Goal: Task Accomplishment & Management: Manage account settings

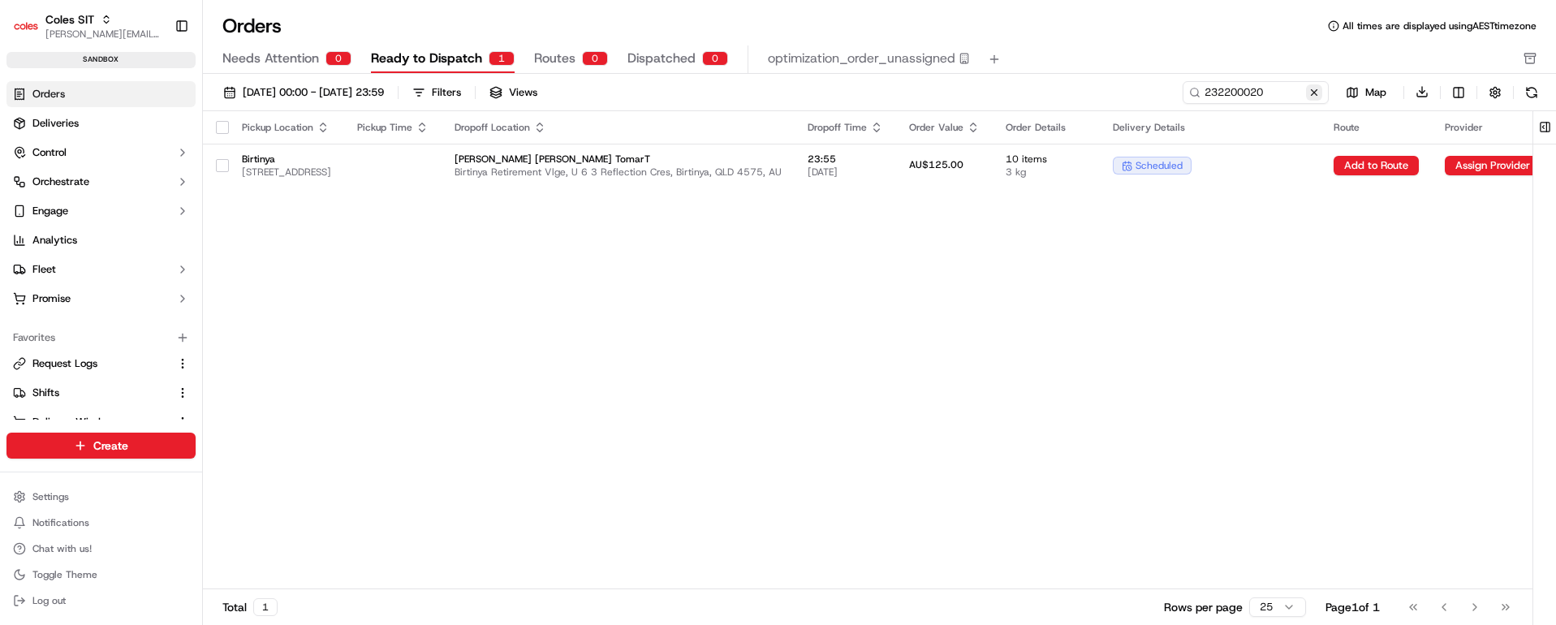
click at [1315, 89] on button at bounding box center [1314, 92] width 16 height 16
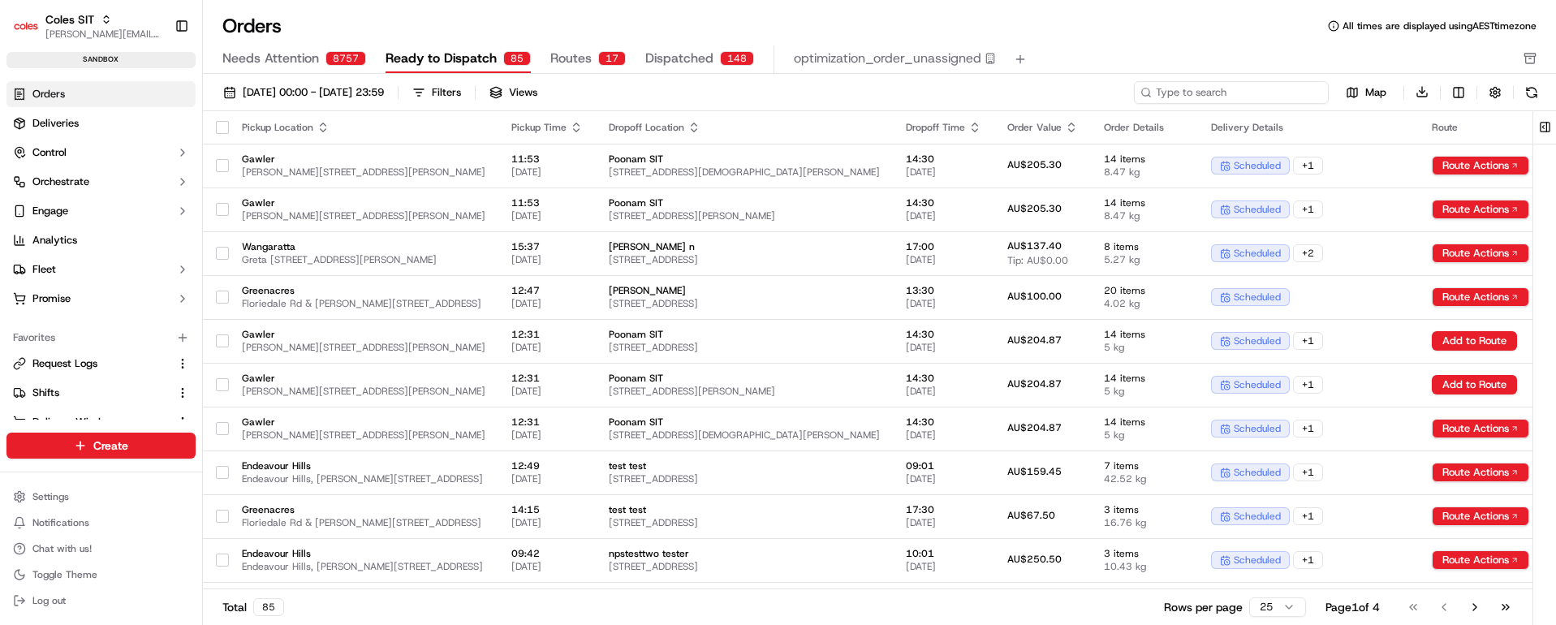
click at [1285, 95] on input at bounding box center [1231, 92] width 195 height 23
paste input "232200020"
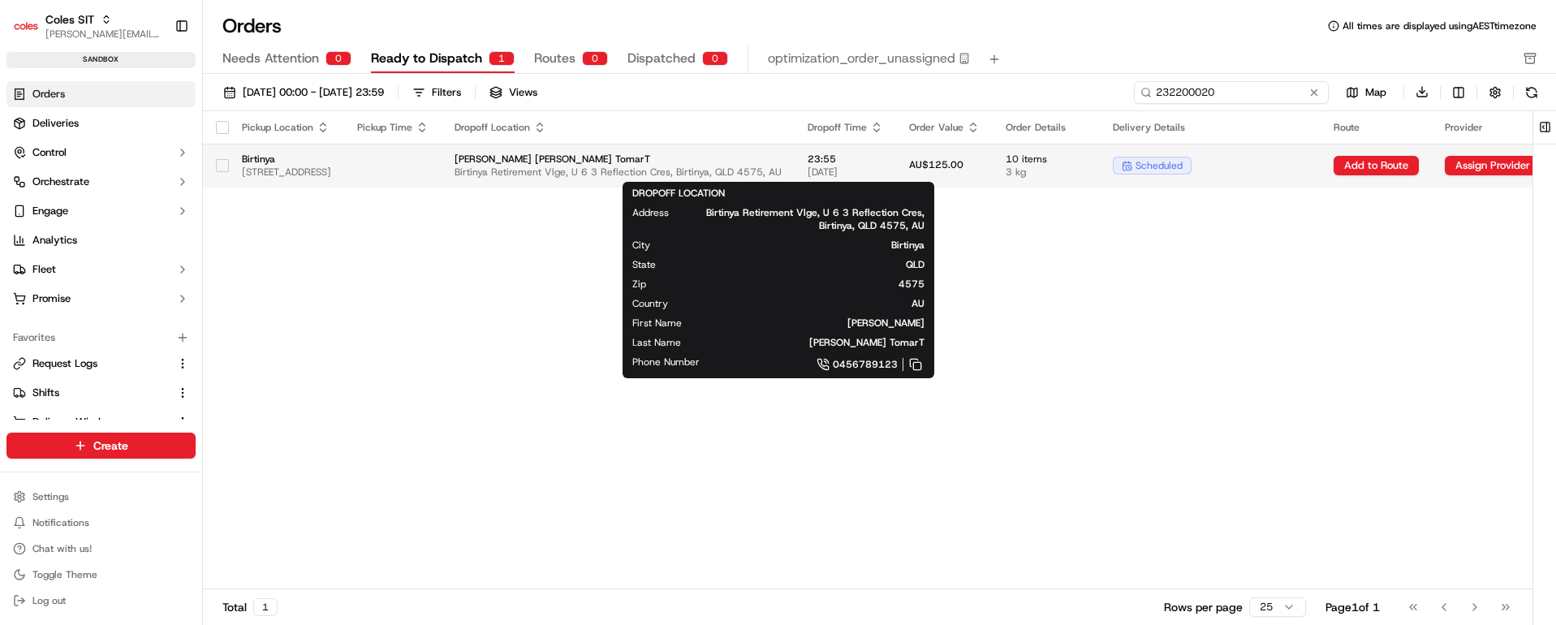
type input "232200020"
click at [782, 162] on span "[PERSON_NAME] [PERSON_NAME] TomarT" at bounding box center [618, 159] width 327 height 13
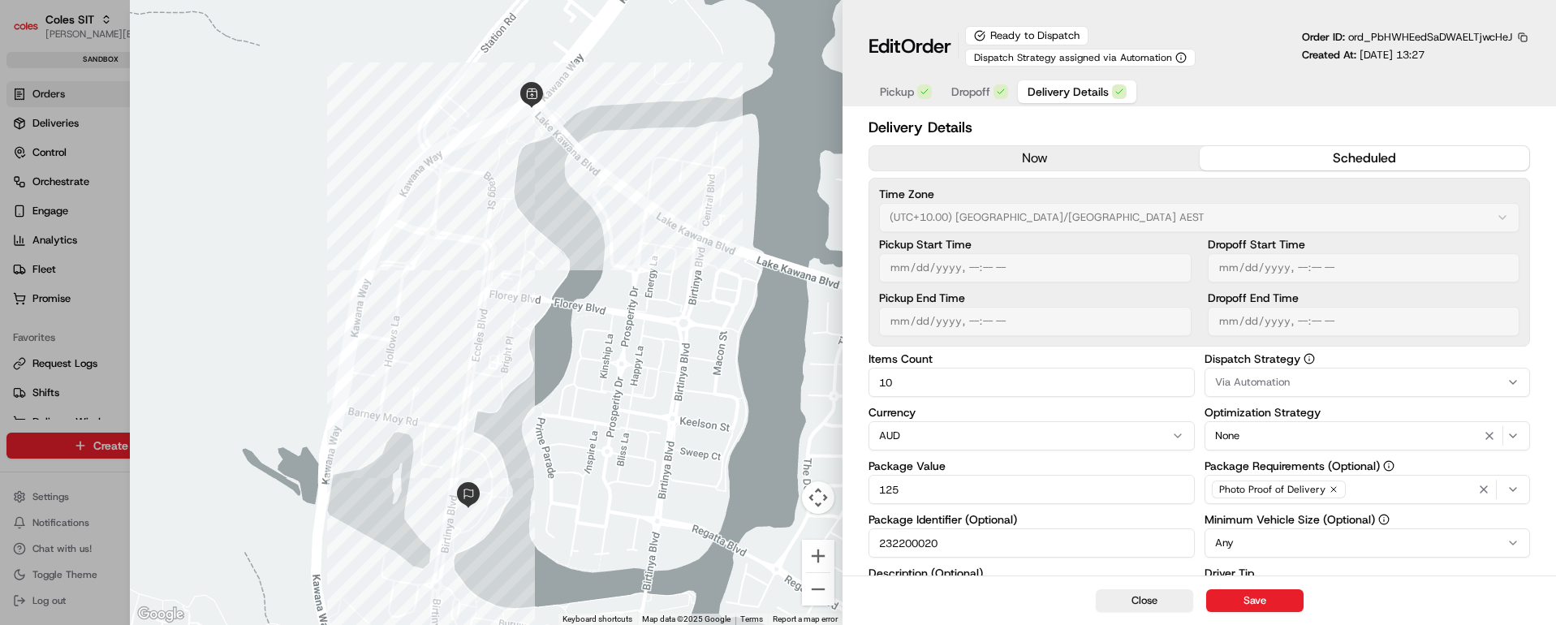
click at [889, 87] on span "Pickup" at bounding box center [897, 92] width 34 height 16
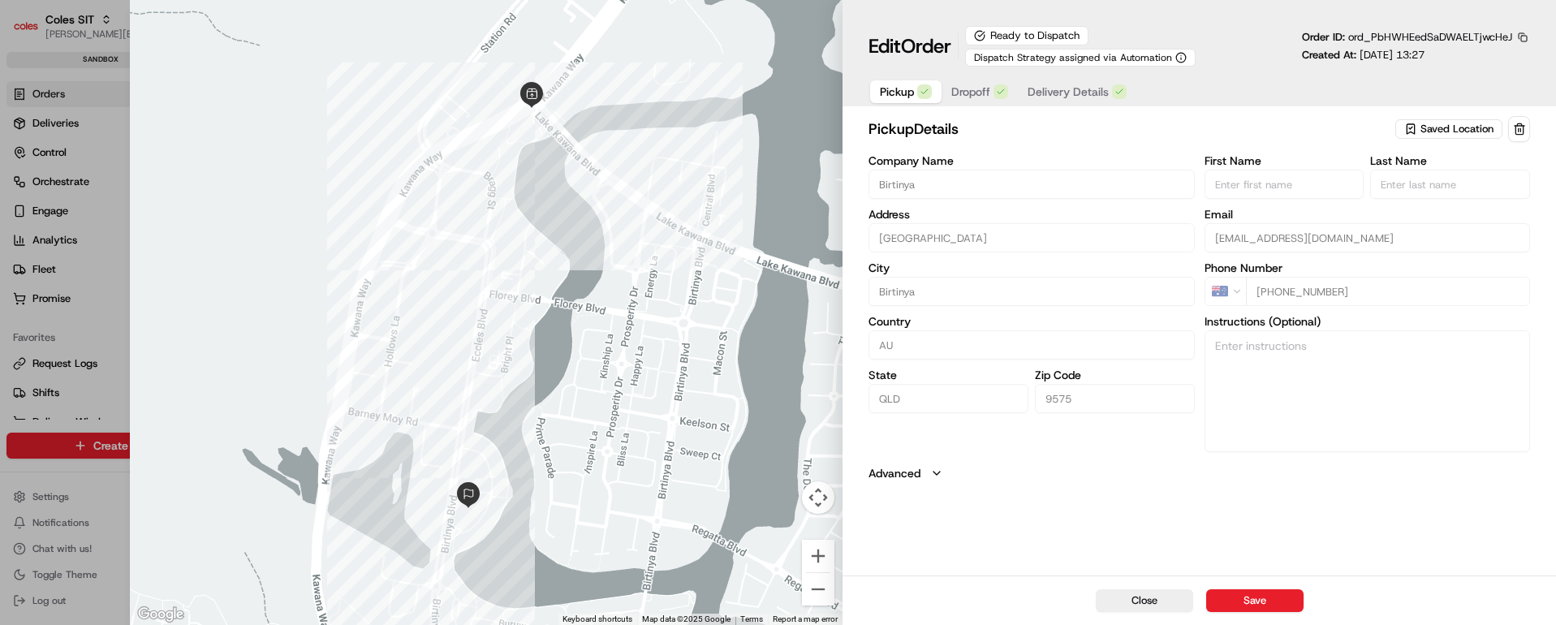
click at [972, 88] on span "Dropoff" at bounding box center [970, 92] width 39 height 16
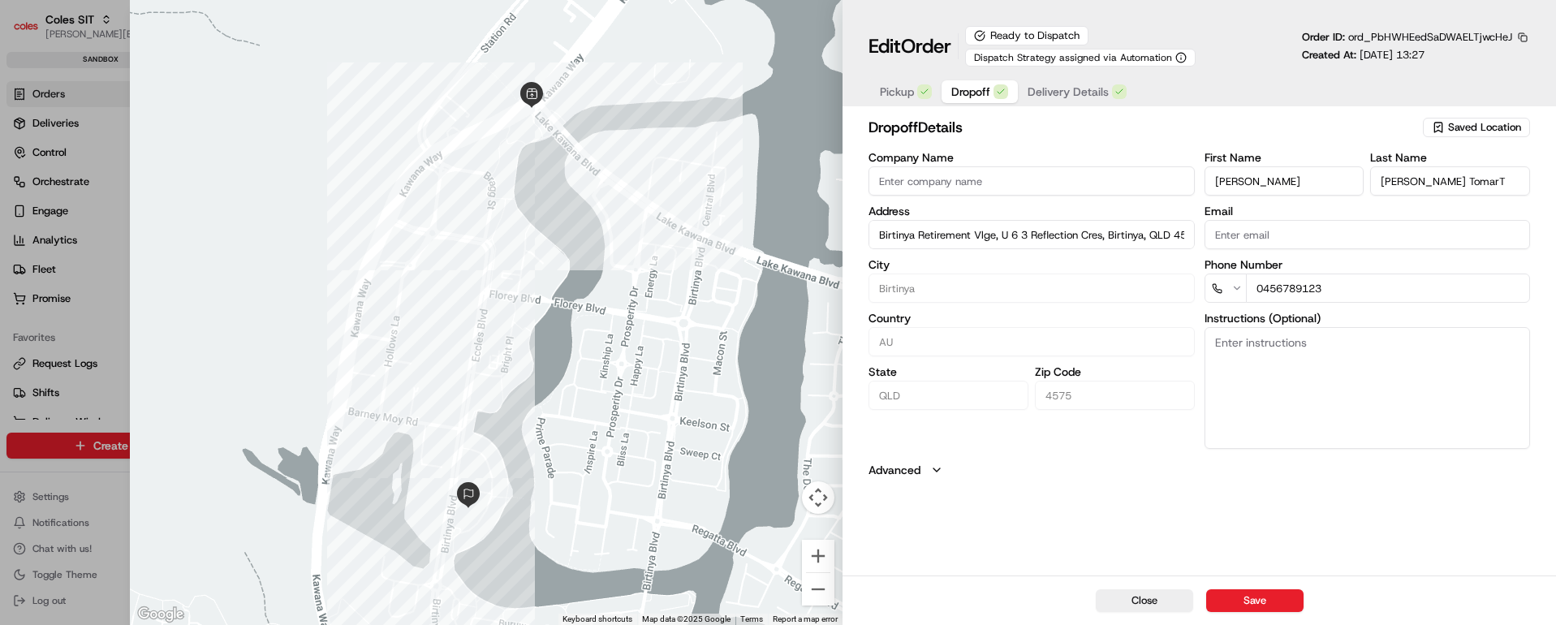
click at [1063, 88] on span "Delivery Details" at bounding box center [1068, 92] width 81 height 16
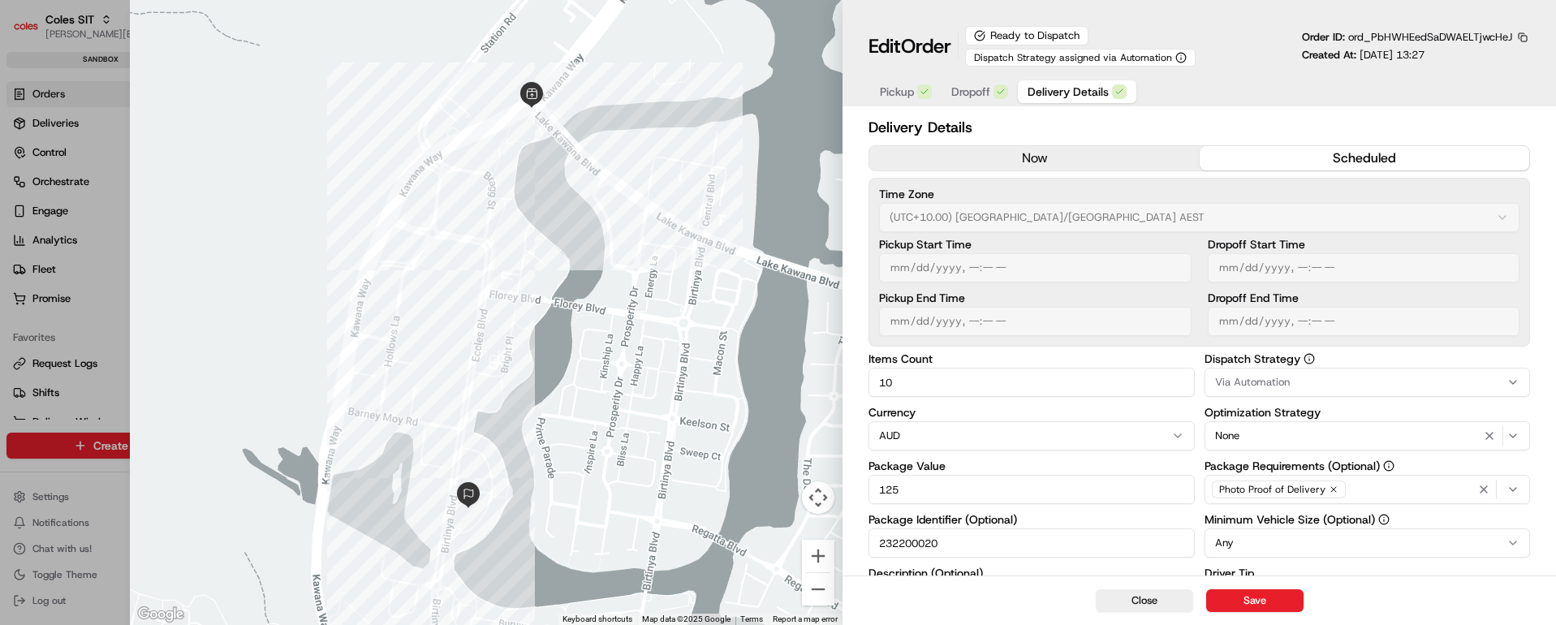
scroll to position [296, 0]
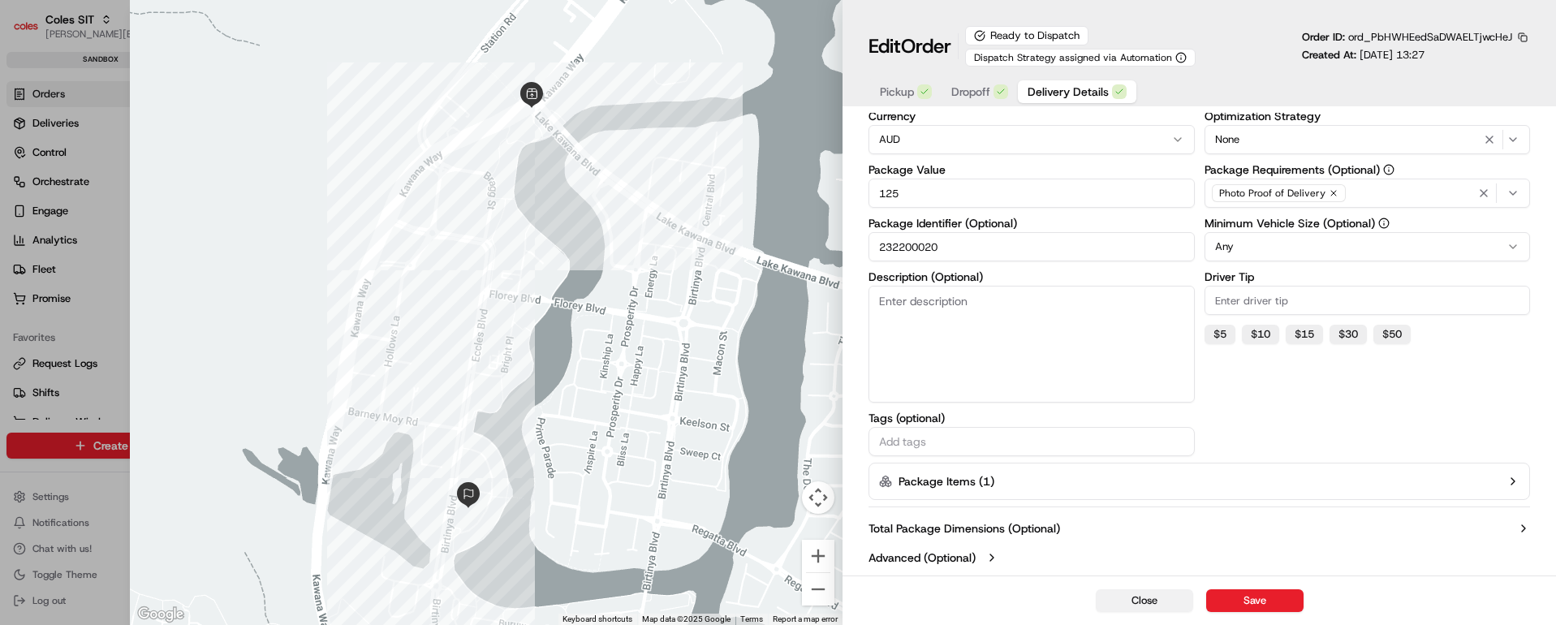
click at [1148, 600] on button "Close" at bounding box center [1144, 600] width 97 height 23
type input "1"
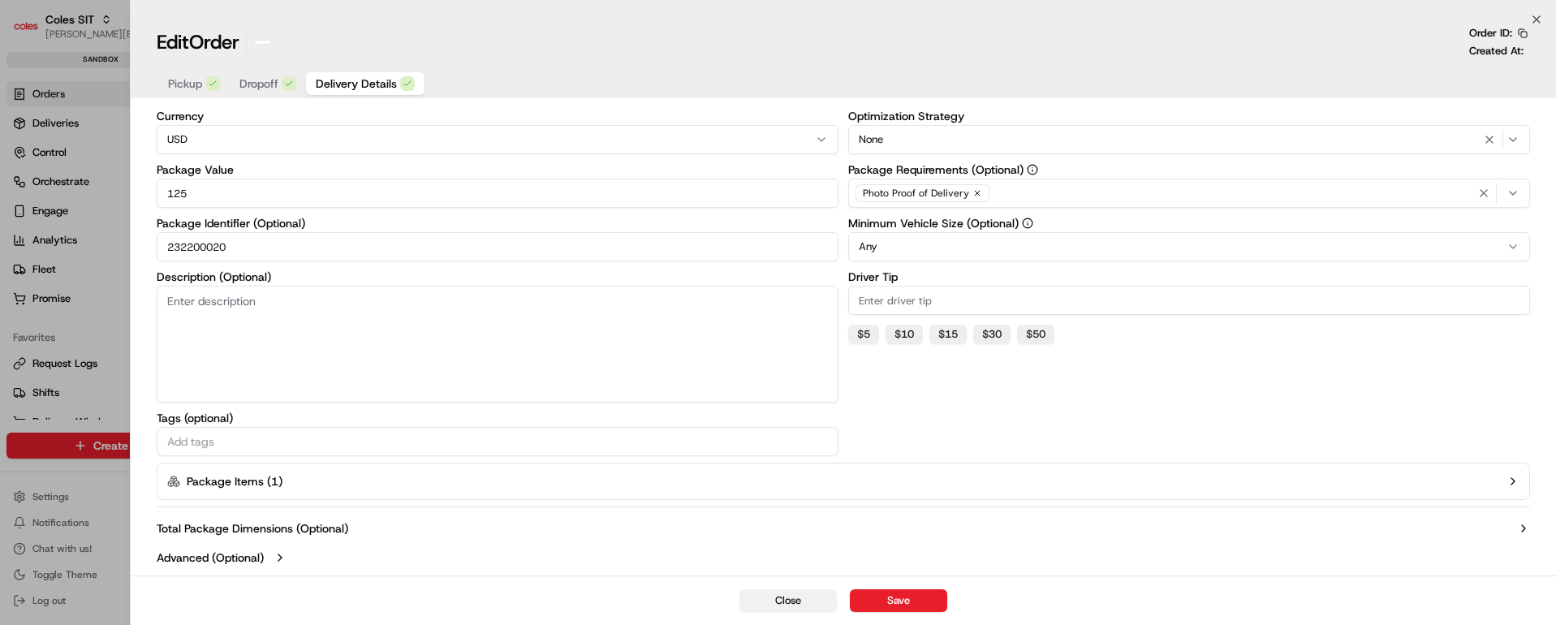
scroll to position [119, 0]
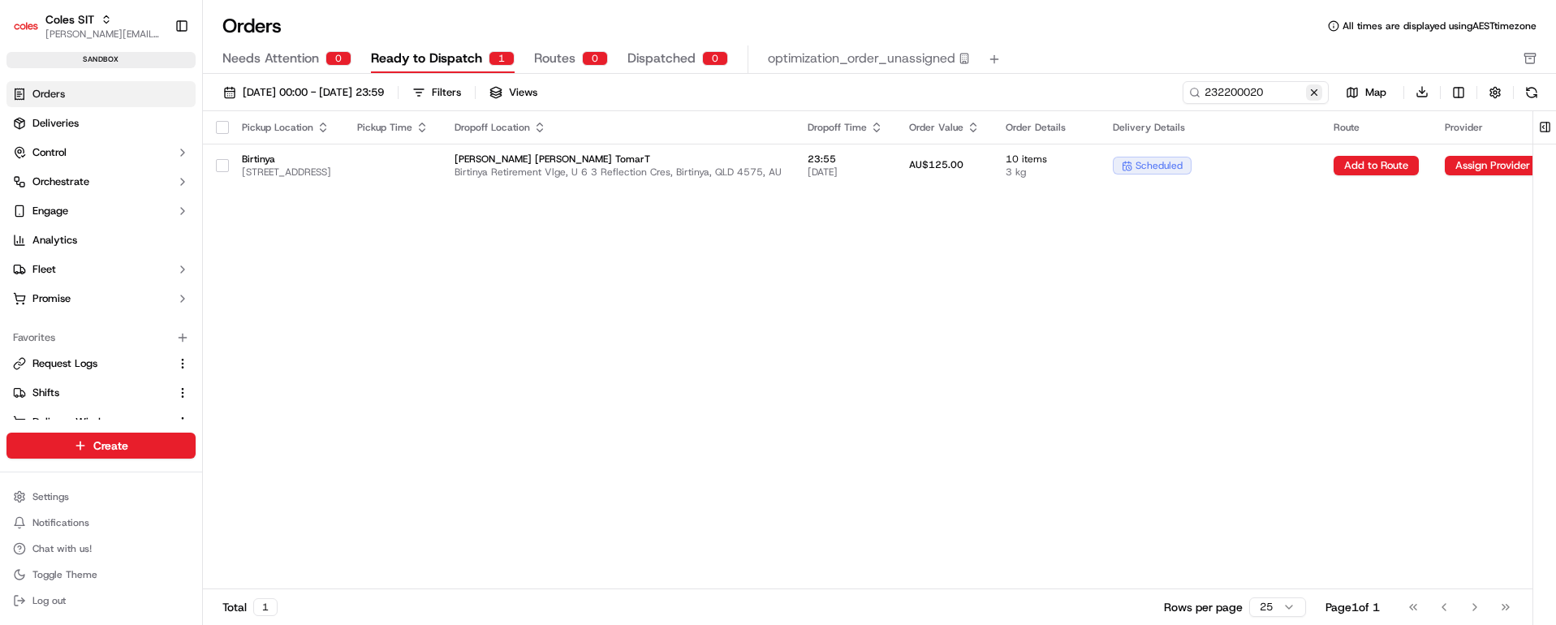
click at [1315, 90] on button at bounding box center [1314, 92] width 16 height 16
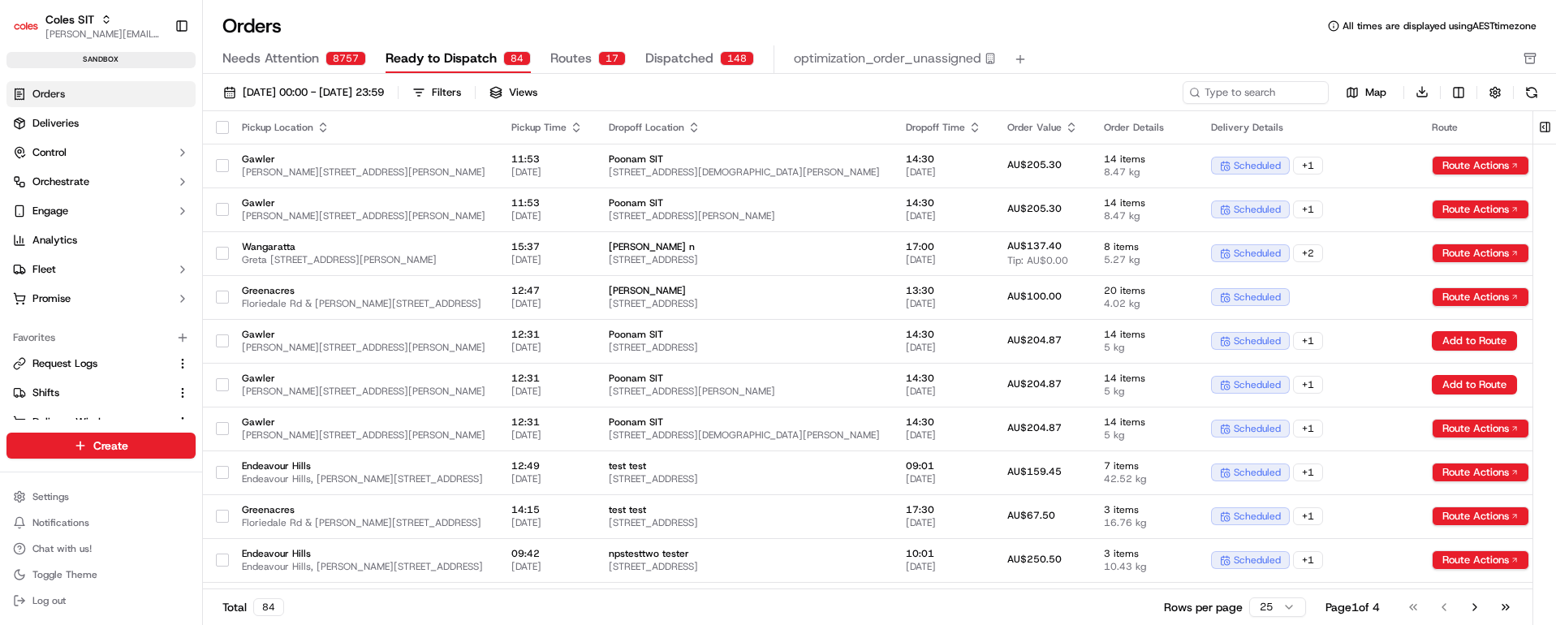
click at [283, 56] on span "Needs Attention" at bounding box center [270, 58] width 97 height 19
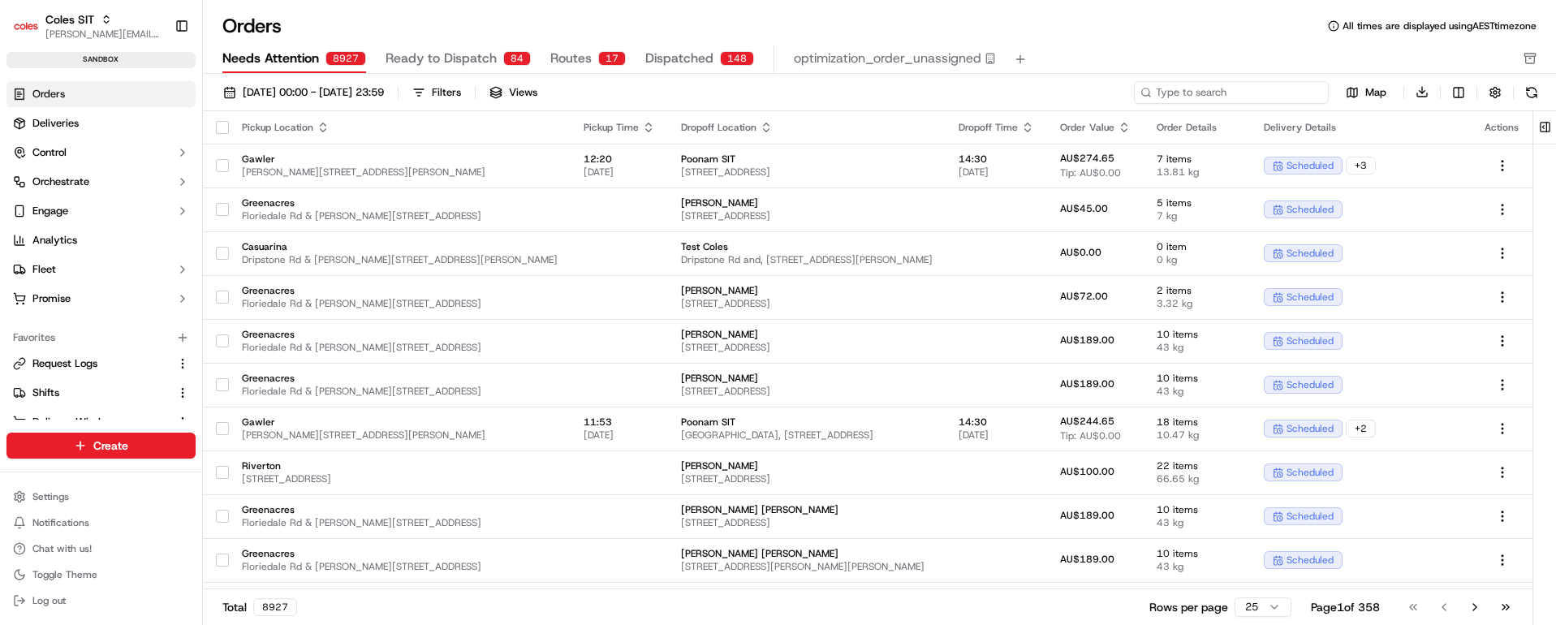
click at [1249, 91] on input at bounding box center [1231, 92] width 195 height 23
paste input "232200020"
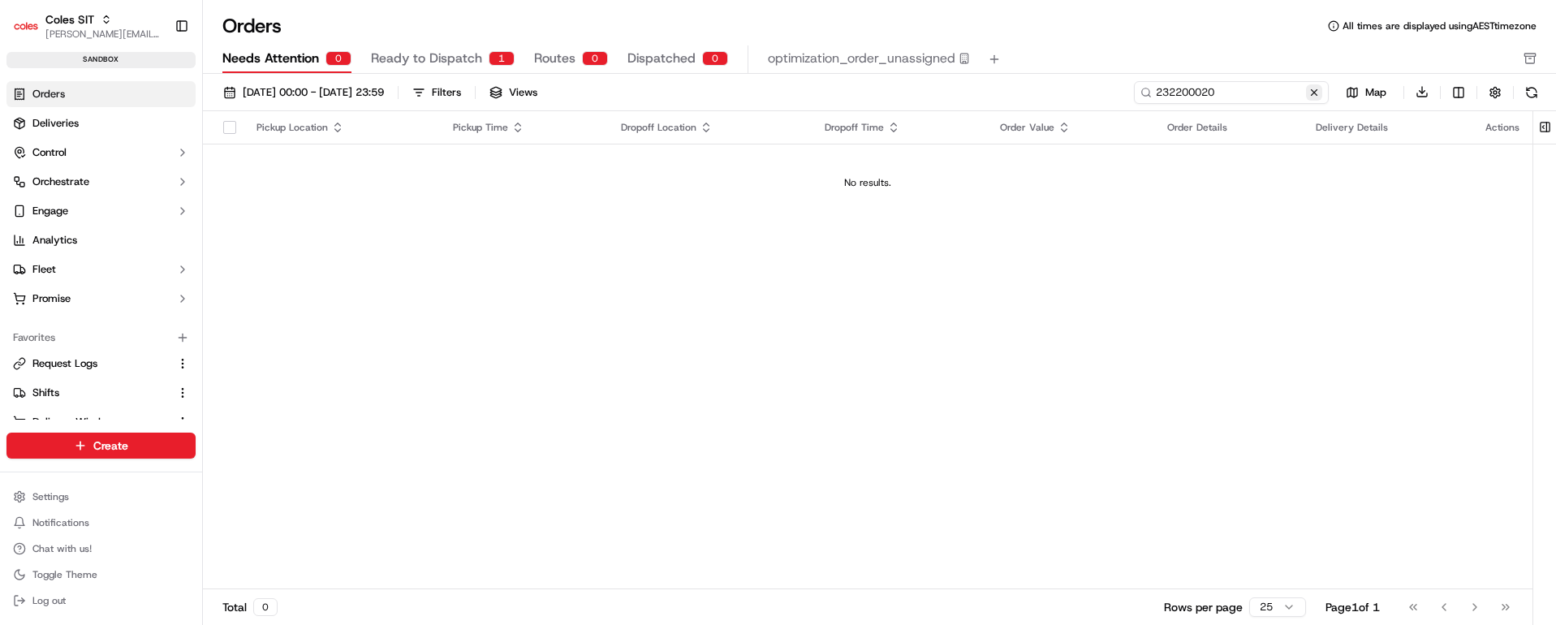
type input "232200020"
click at [1313, 92] on button at bounding box center [1314, 92] width 16 height 16
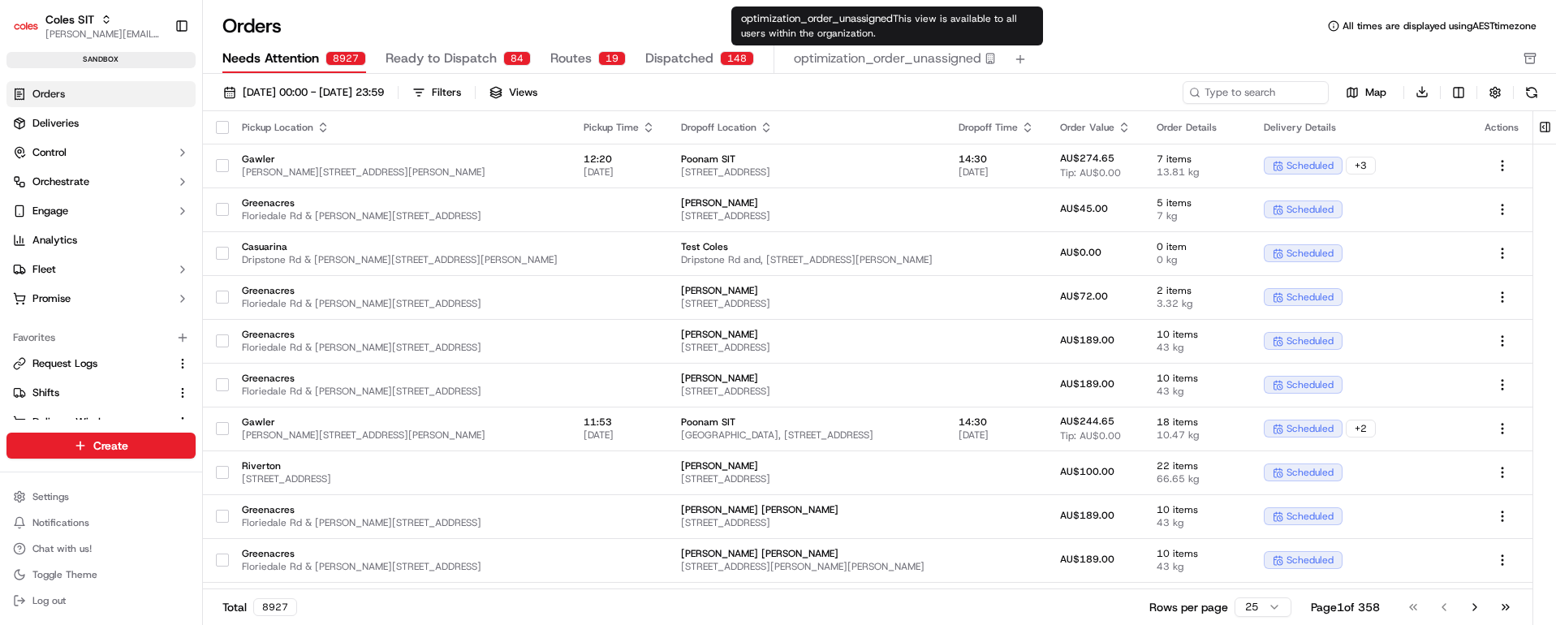
click at [458, 54] on span "Ready to Dispatch" at bounding box center [441, 58] width 111 height 19
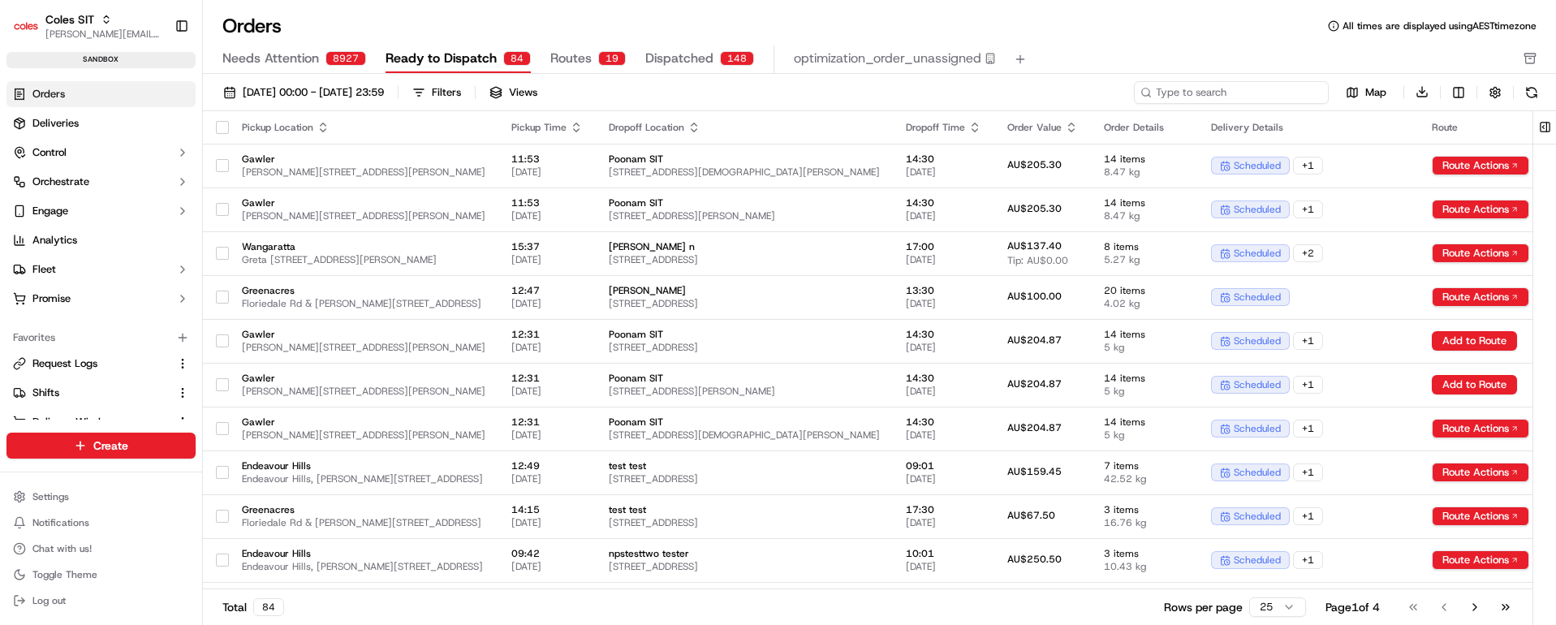
click at [1265, 90] on input at bounding box center [1231, 92] width 195 height 23
paste input "232200020"
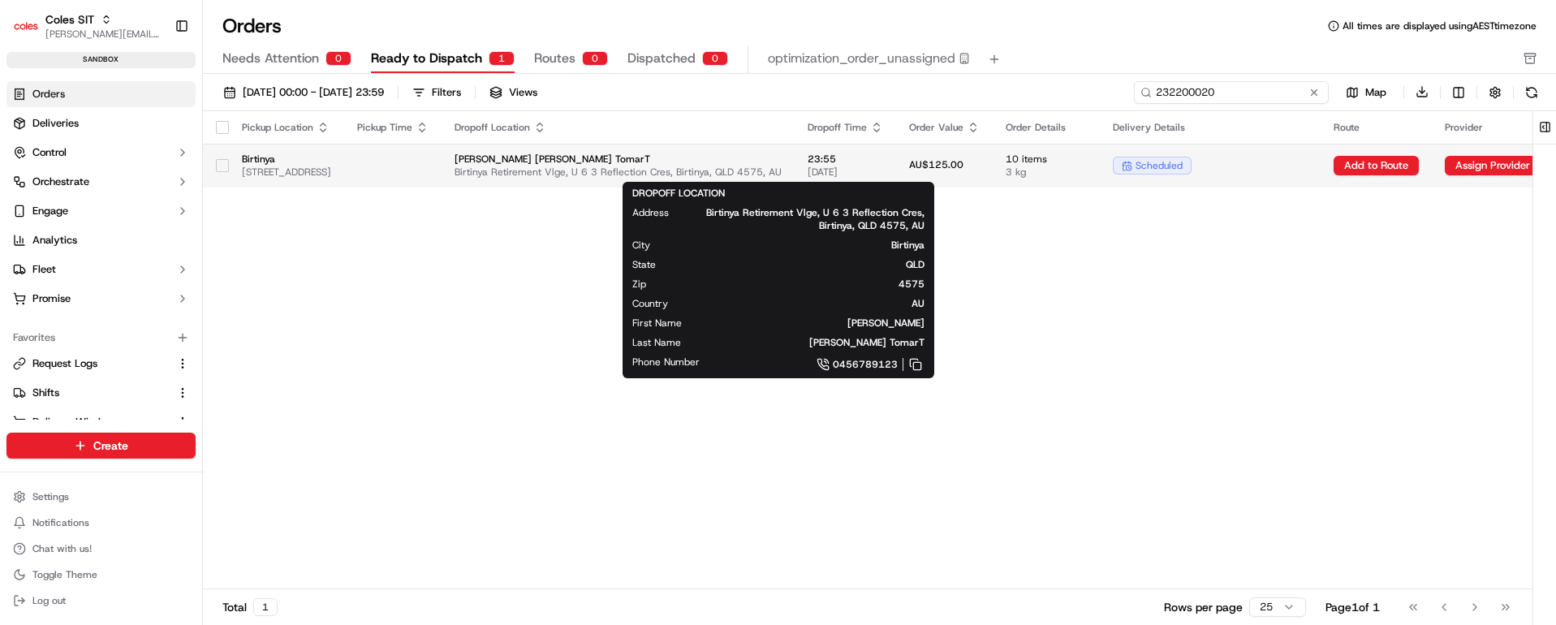
type input "232200020"
click at [782, 155] on span "[PERSON_NAME] [PERSON_NAME] TomarT" at bounding box center [618, 159] width 327 height 13
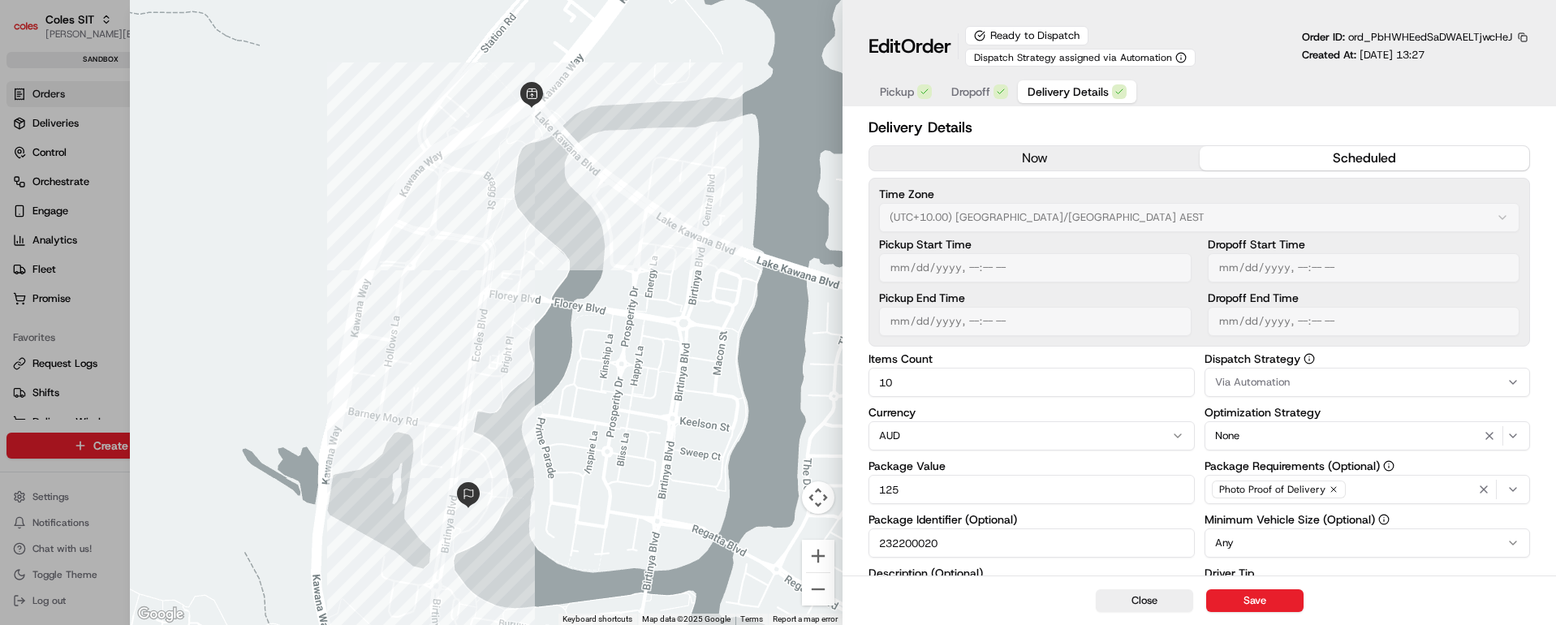
click at [908, 545] on input "232200020" at bounding box center [1031, 542] width 325 height 29
click at [1157, 606] on button "Close" at bounding box center [1144, 600] width 97 height 23
type input "1"
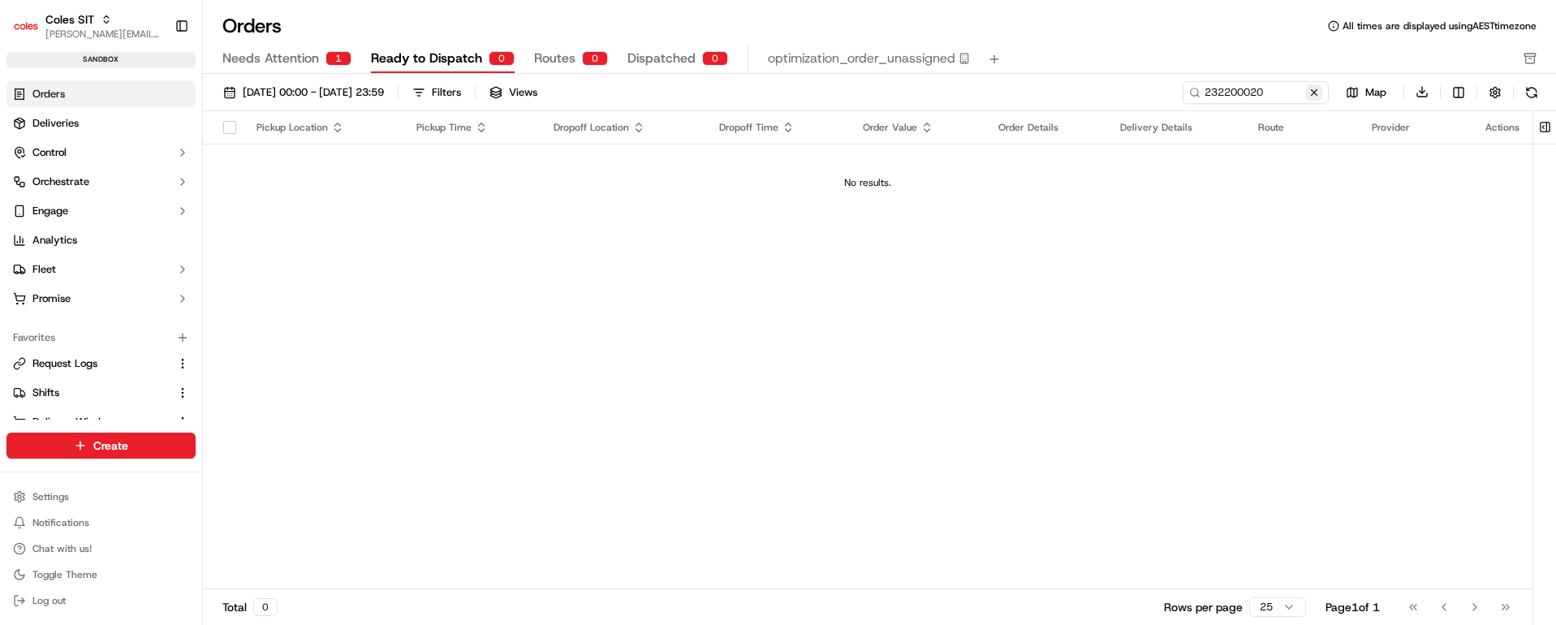
click at [1313, 90] on button at bounding box center [1314, 92] width 16 height 16
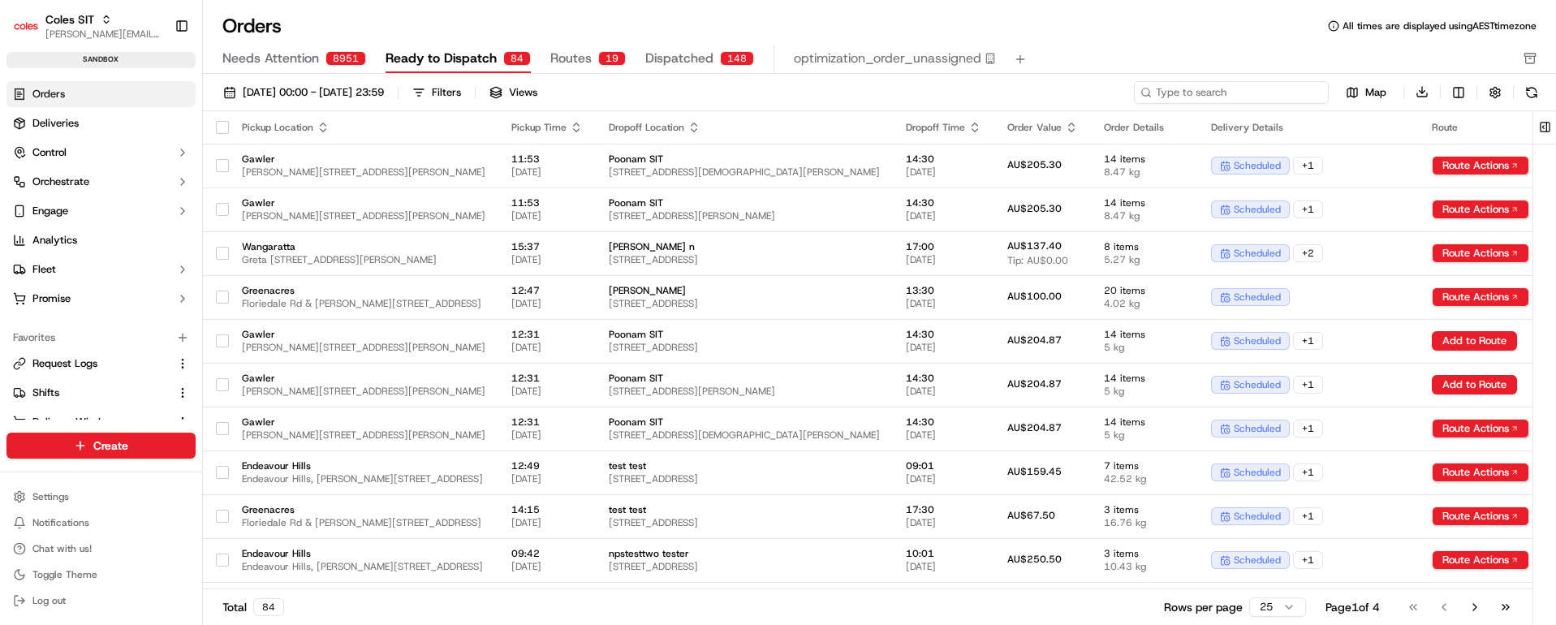
click at [1244, 91] on input at bounding box center [1231, 92] width 195 height 23
paste input "232201061"
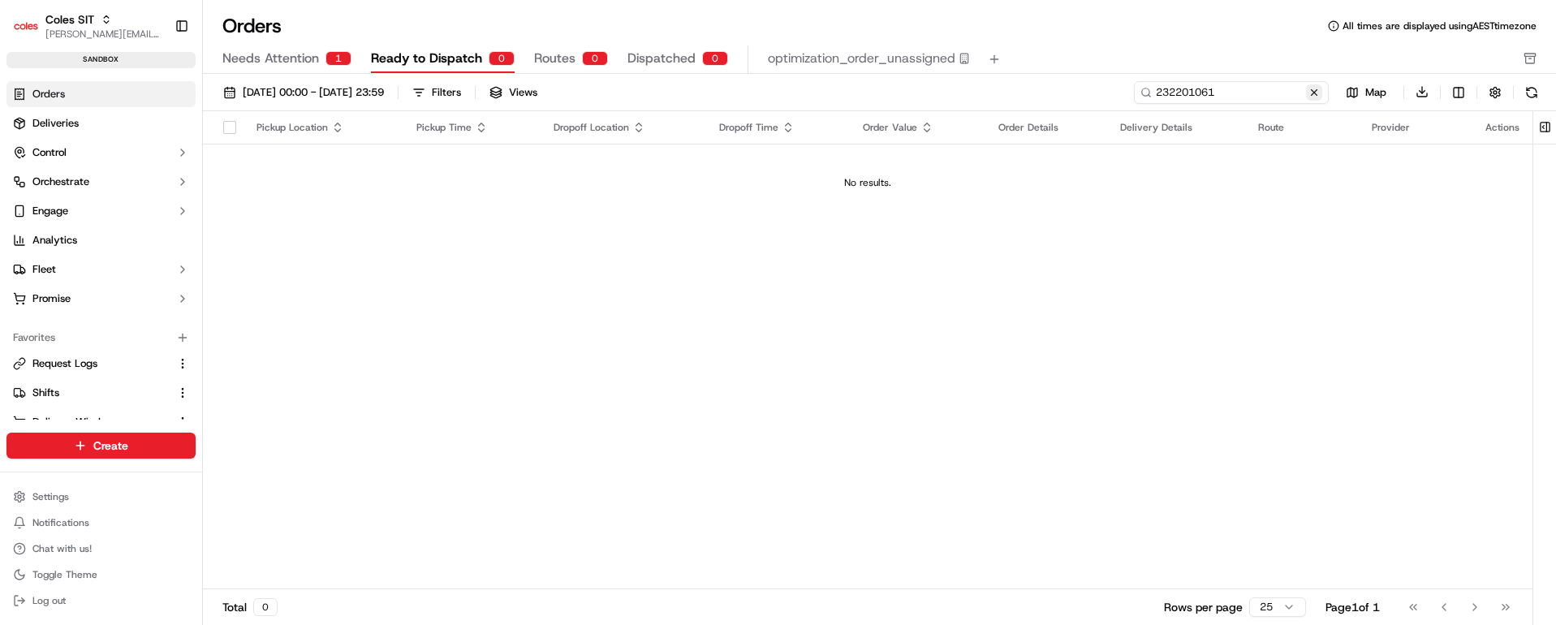
type input "232201061"
click at [1316, 90] on button at bounding box center [1314, 92] width 16 height 16
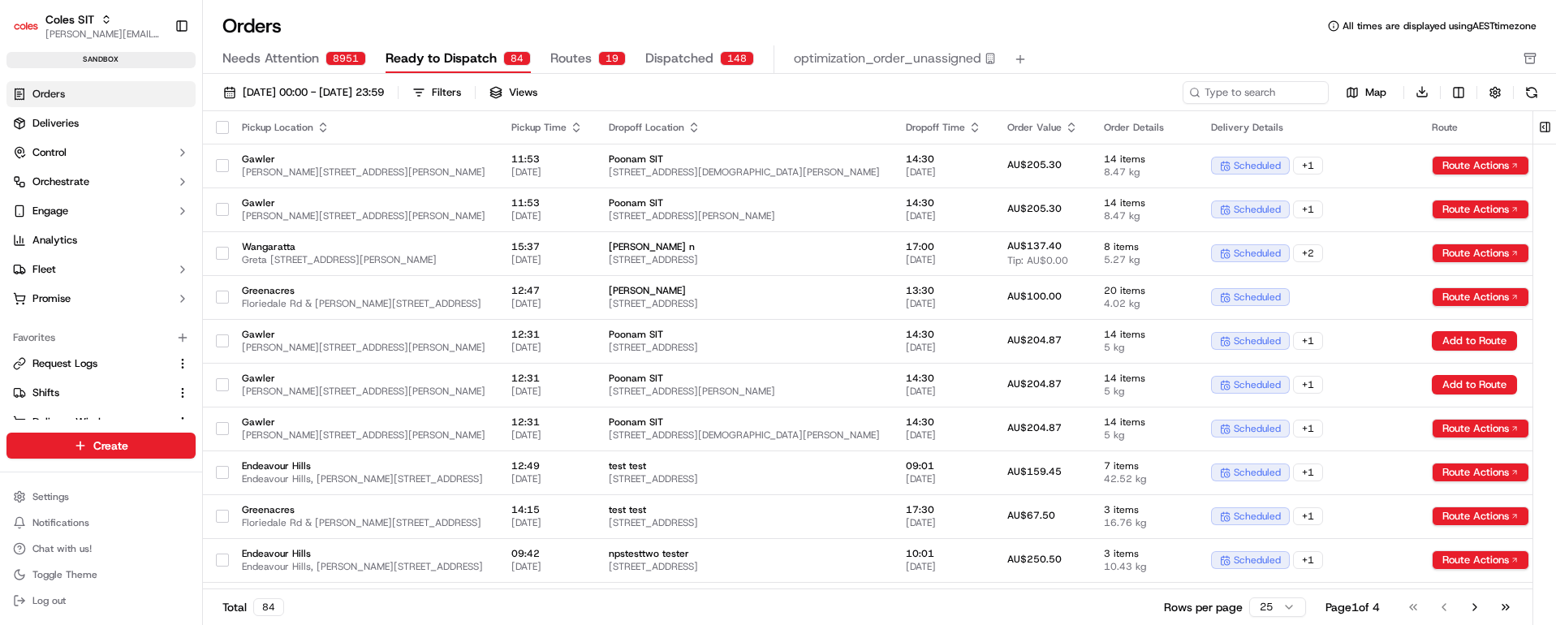
click at [286, 58] on span "Needs Attention" at bounding box center [270, 58] width 97 height 19
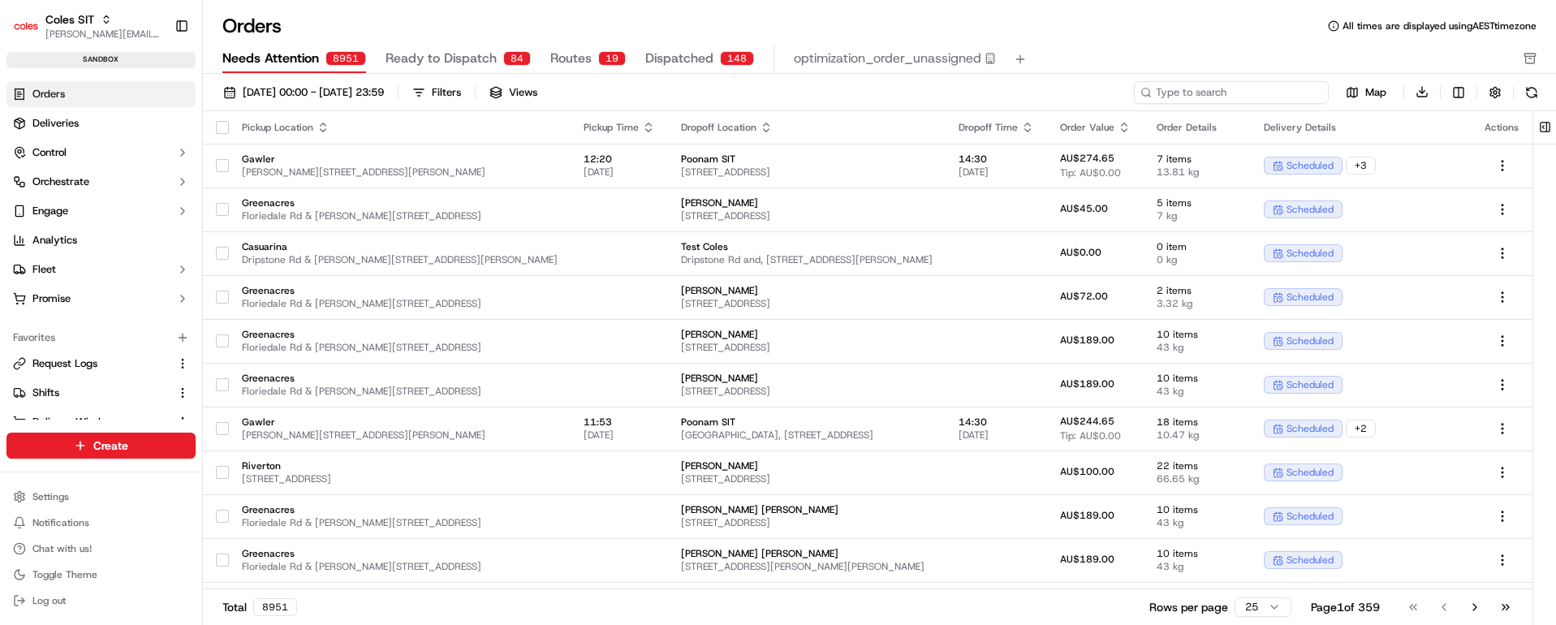
click at [1236, 88] on input at bounding box center [1231, 92] width 195 height 23
paste input "232201061"
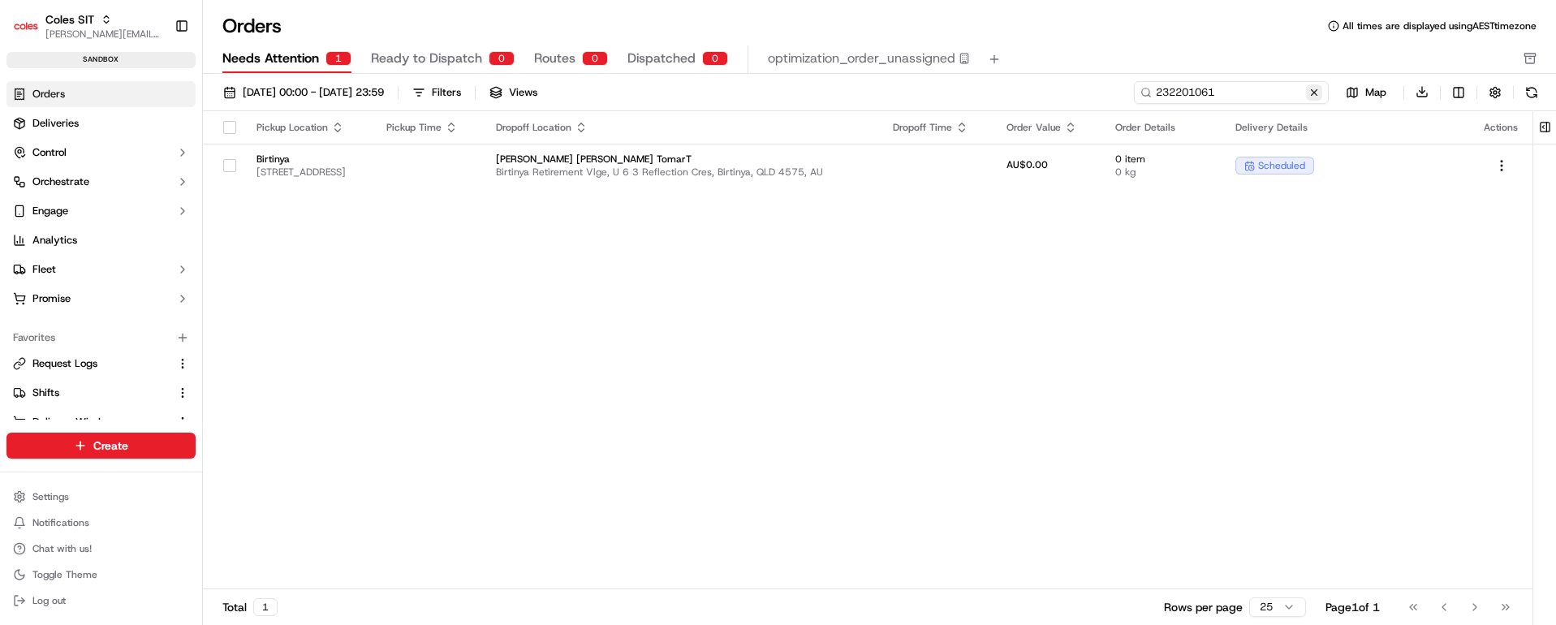
type input "232201061"
click at [1314, 92] on button at bounding box center [1314, 92] width 16 height 16
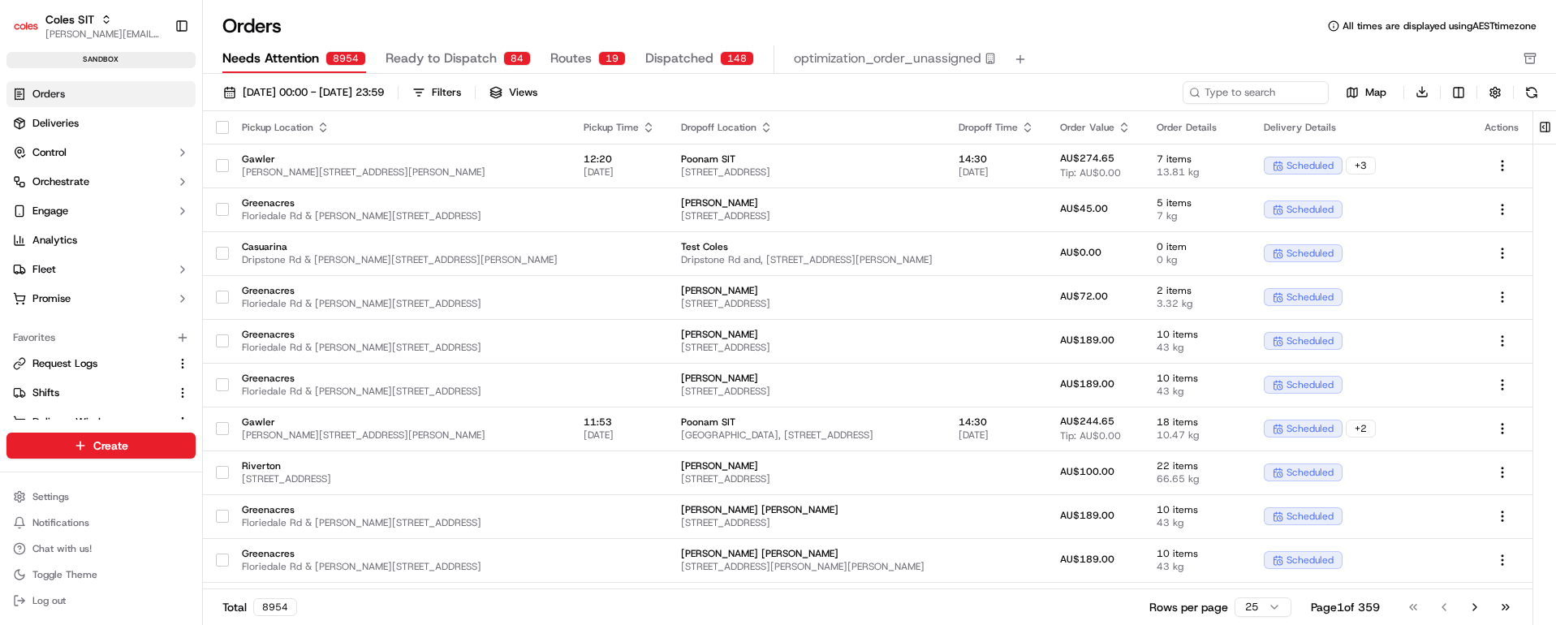
click at [429, 58] on span "Ready to Dispatch" at bounding box center [441, 58] width 111 height 19
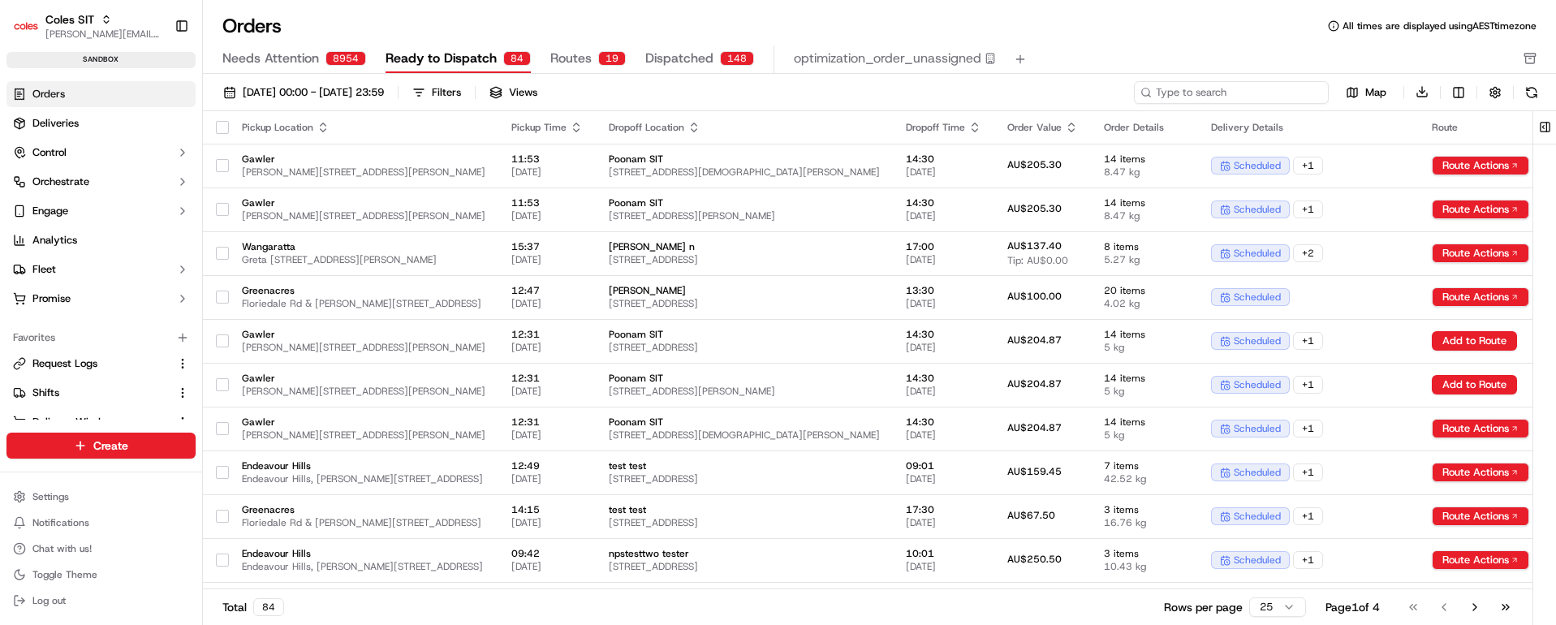
click at [1252, 91] on input at bounding box center [1231, 92] width 195 height 23
paste input "232201061"
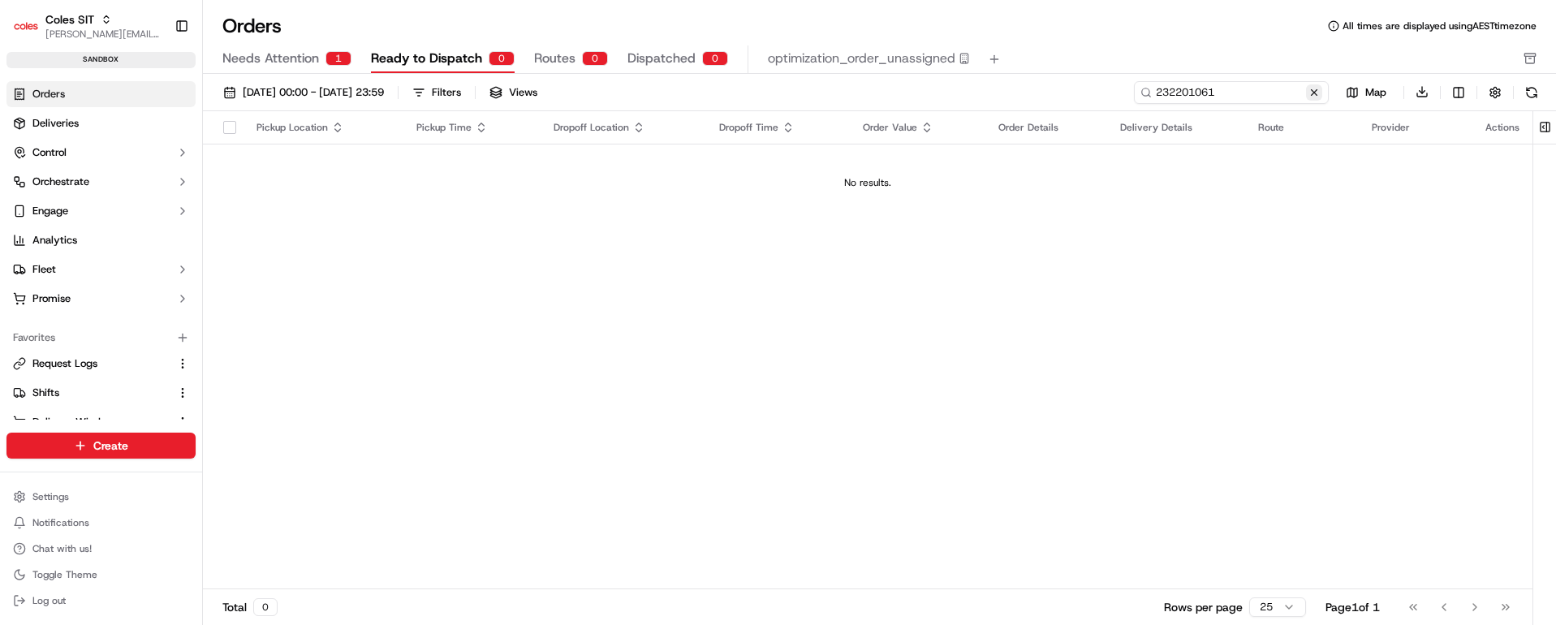
type input "232201061"
click at [1317, 94] on button at bounding box center [1314, 92] width 16 height 16
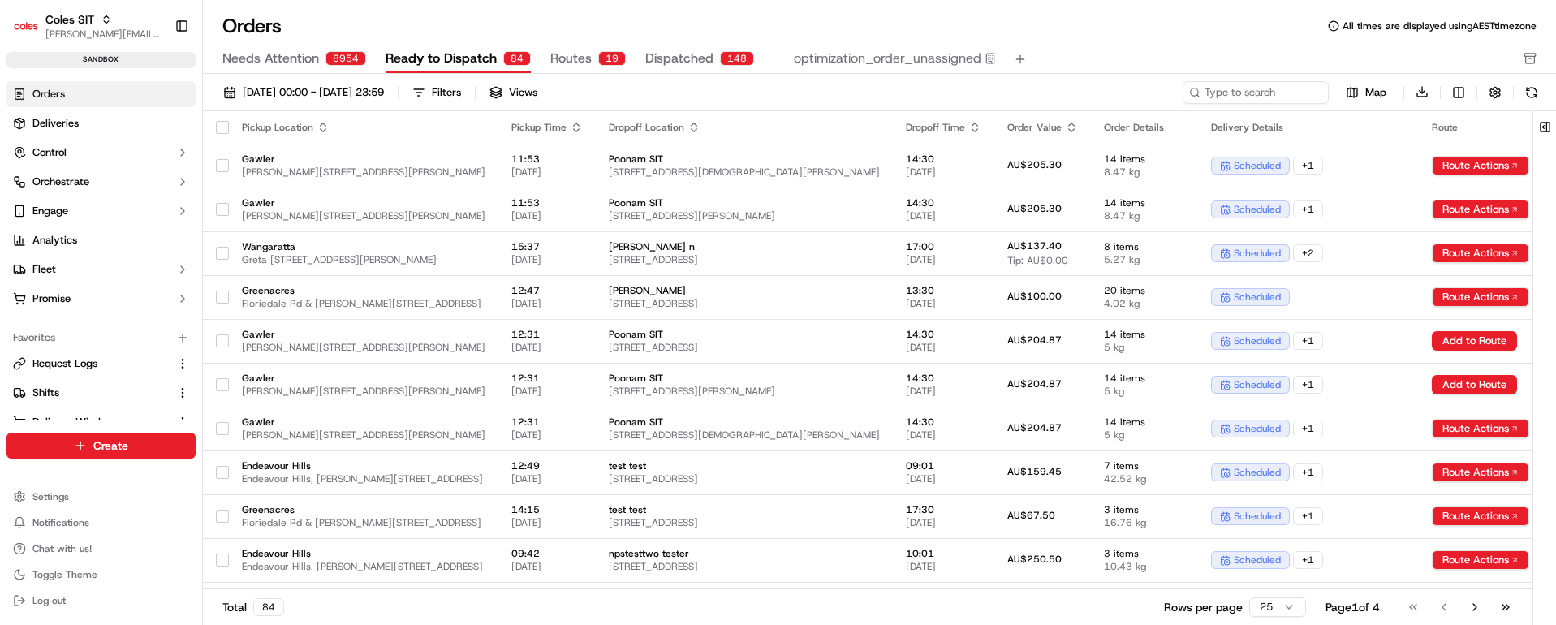
click at [266, 60] on span "Needs Attention" at bounding box center [270, 58] width 97 height 19
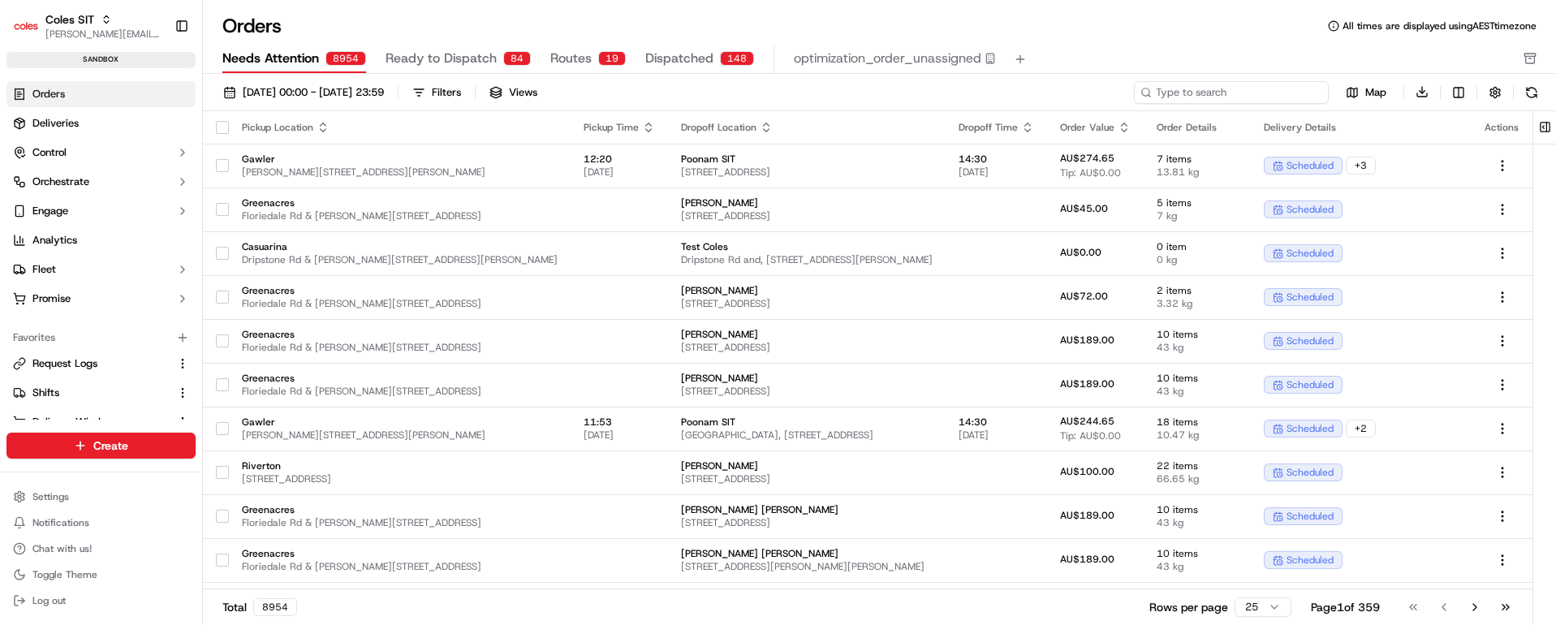
click at [1256, 93] on input at bounding box center [1231, 92] width 195 height 23
paste input "232201061"
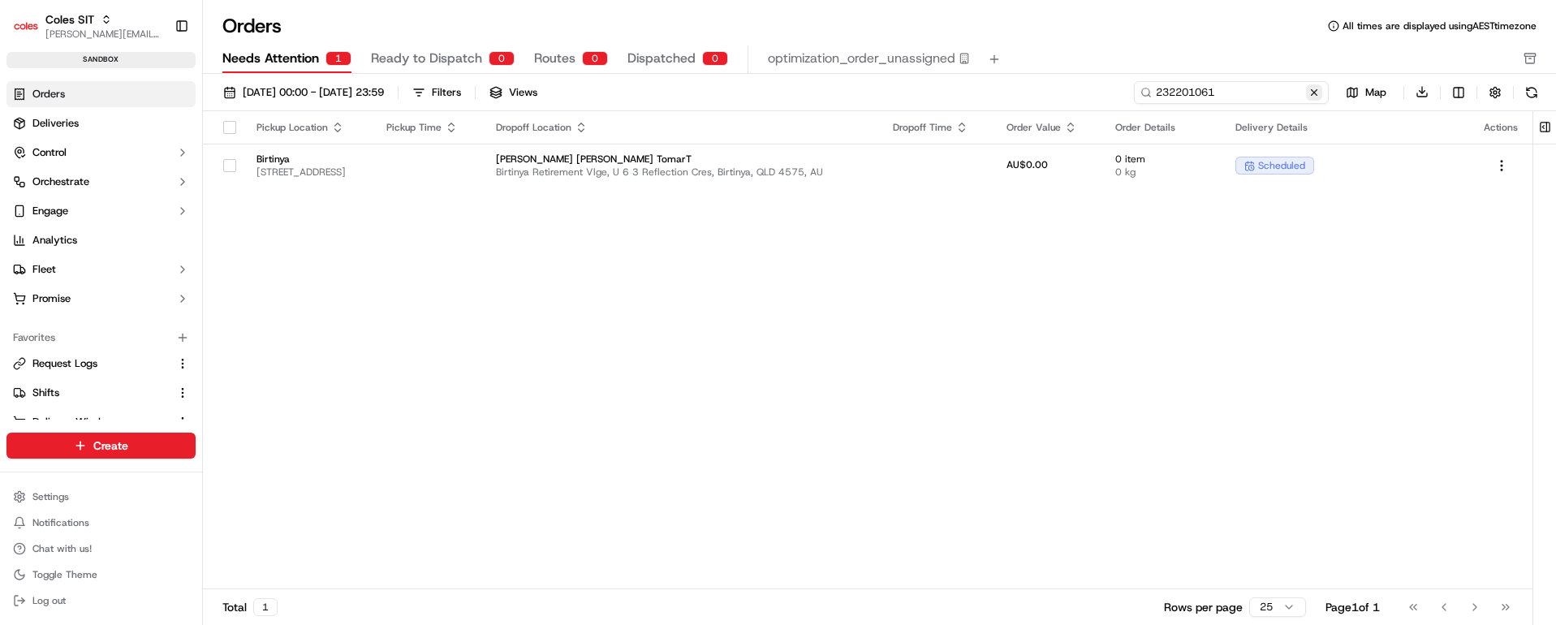
type input "232201061"
click at [1317, 94] on button at bounding box center [1314, 92] width 16 height 16
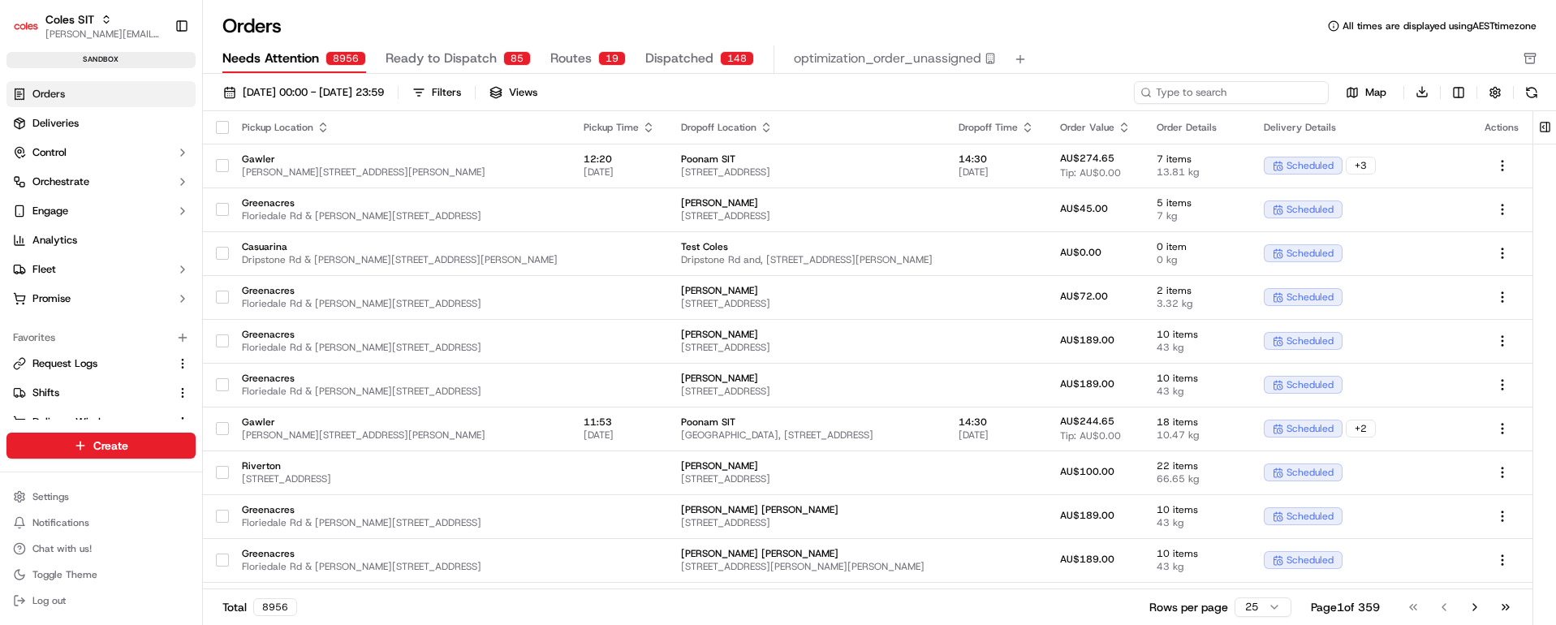
click at [1270, 93] on input at bounding box center [1231, 92] width 195 height 23
paste input "232202055"
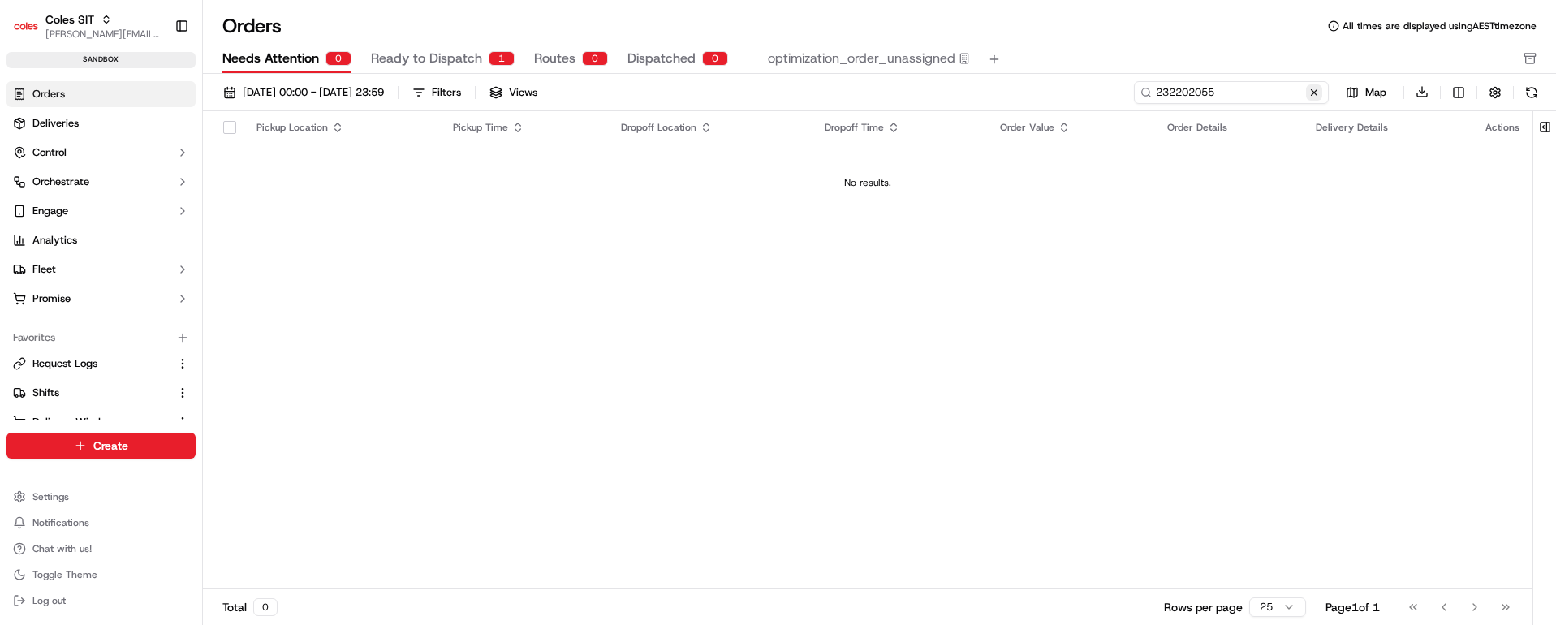
type input "232202055"
click at [1316, 93] on button at bounding box center [1314, 92] width 16 height 16
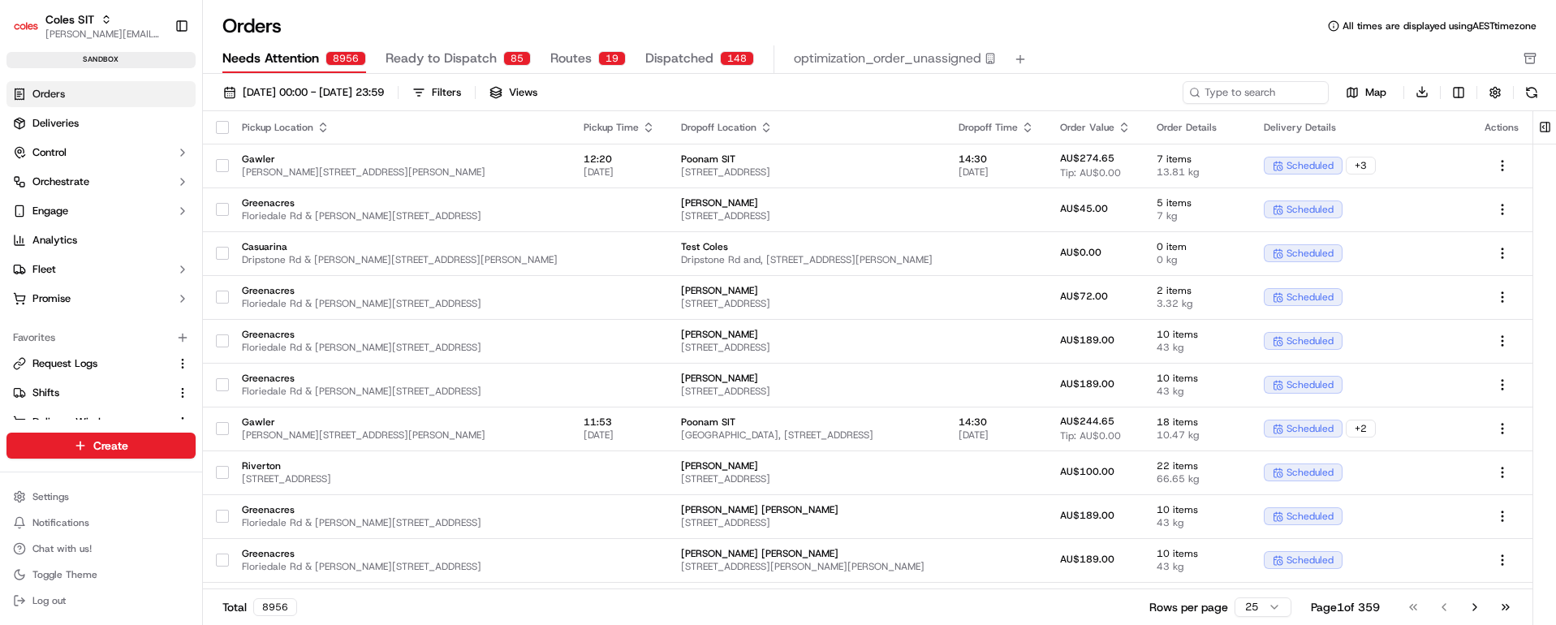
click at [455, 58] on span "Ready to Dispatch" at bounding box center [441, 58] width 111 height 19
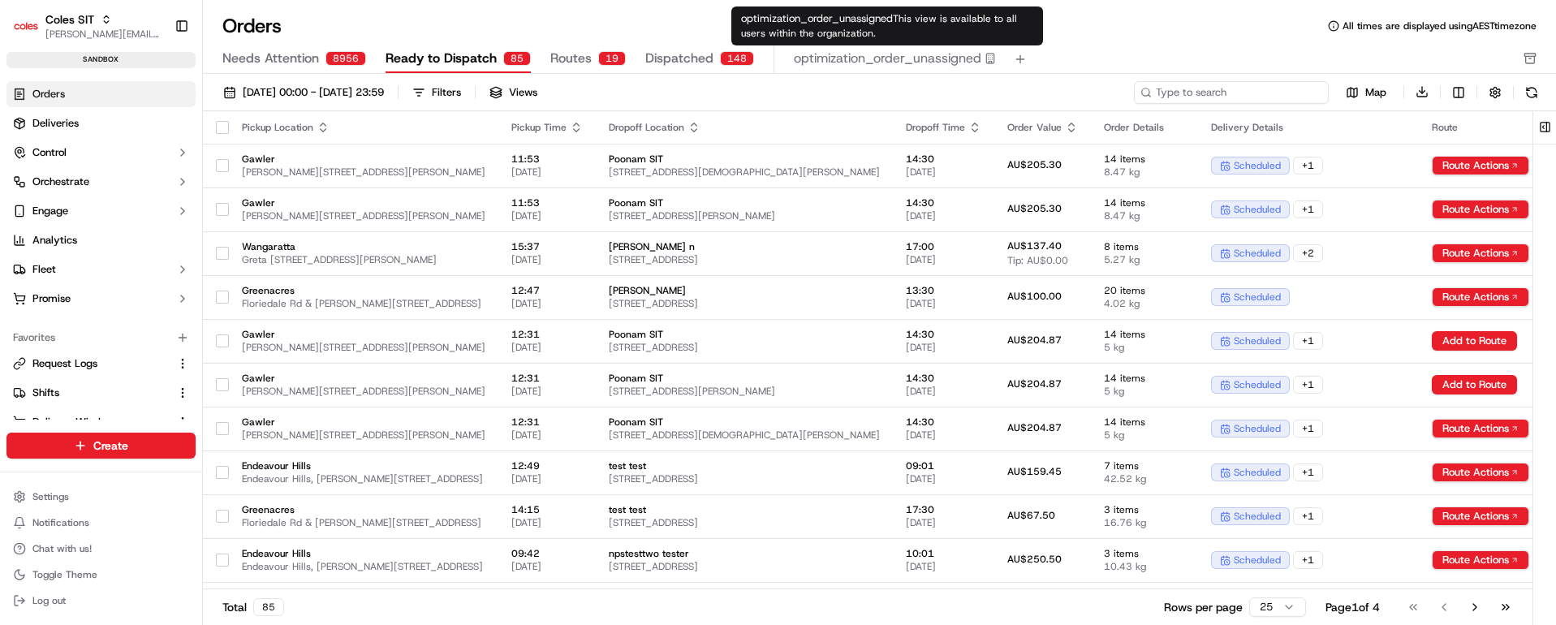
click at [1264, 94] on input at bounding box center [1231, 92] width 195 height 23
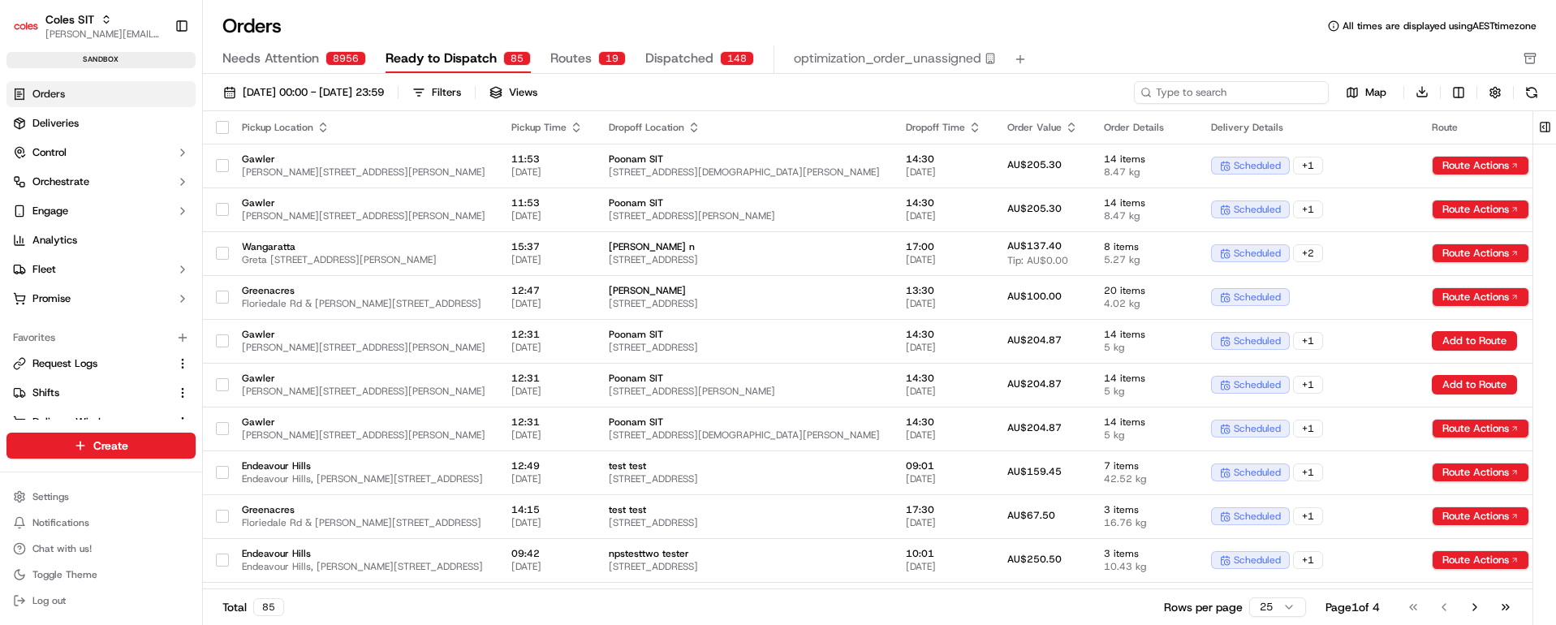
paste input "232202055"
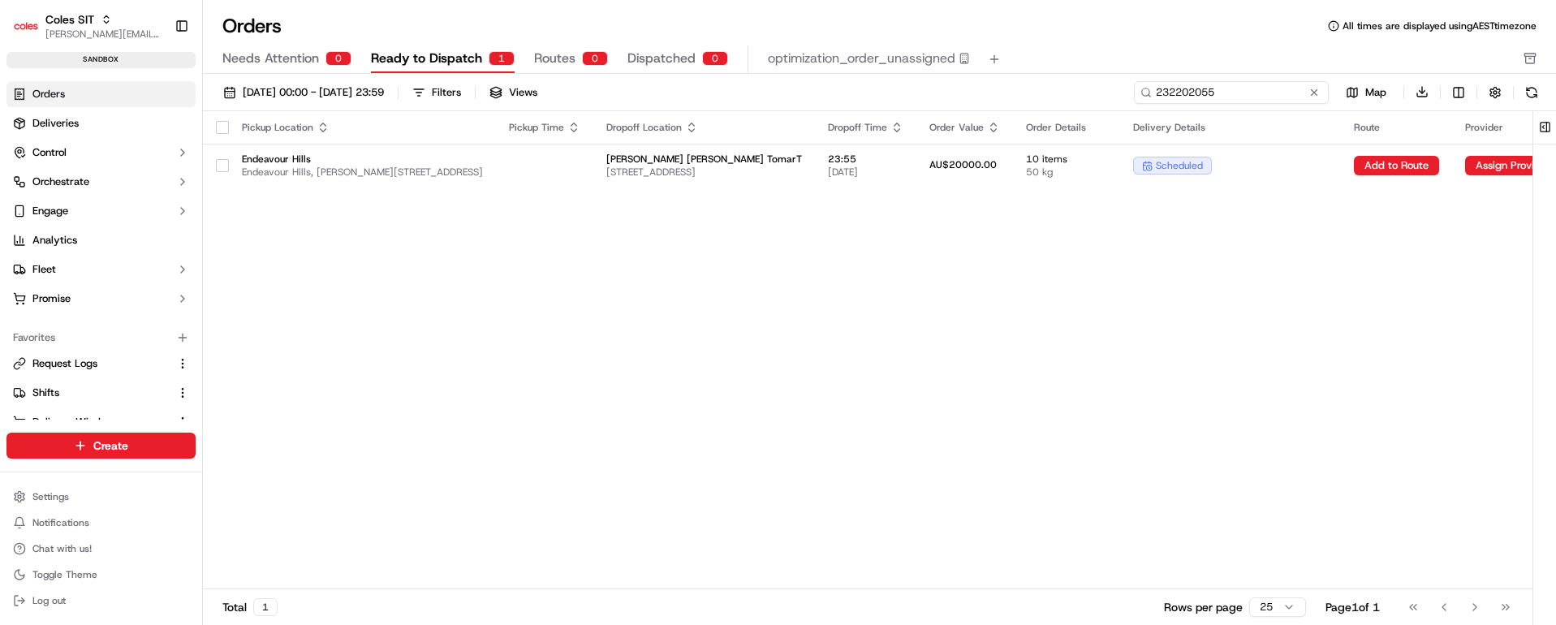
type input "232202055"
click at [1185, 85] on input "232202055" at bounding box center [1231, 92] width 195 height 23
click at [1183, 93] on input "232202055" at bounding box center [1231, 92] width 195 height 23
click at [1315, 88] on button at bounding box center [1314, 92] width 16 height 16
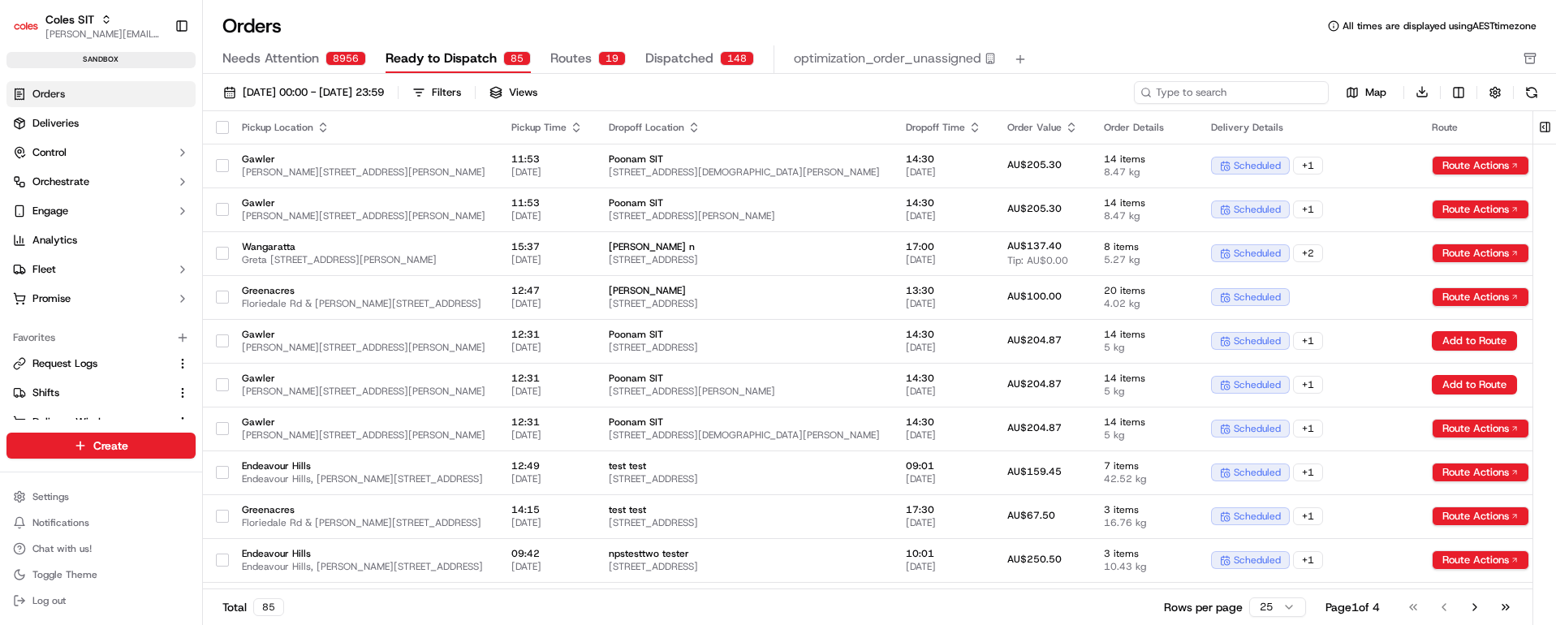
click at [1244, 88] on input at bounding box center [1231, 92] width 195 height 23
paste input "232202055"
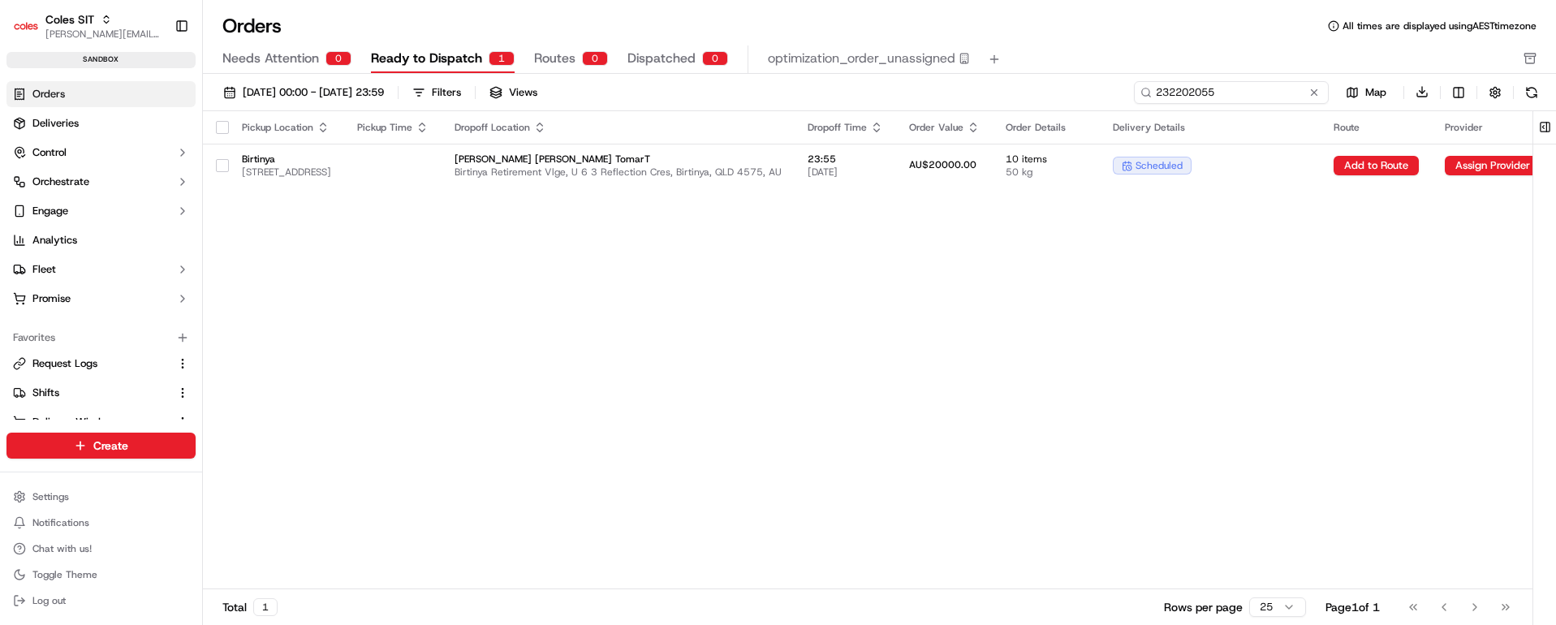
type input "232202055"
click at [1313, 89] on button at bounding box center [1314, 92] width 16 height 16
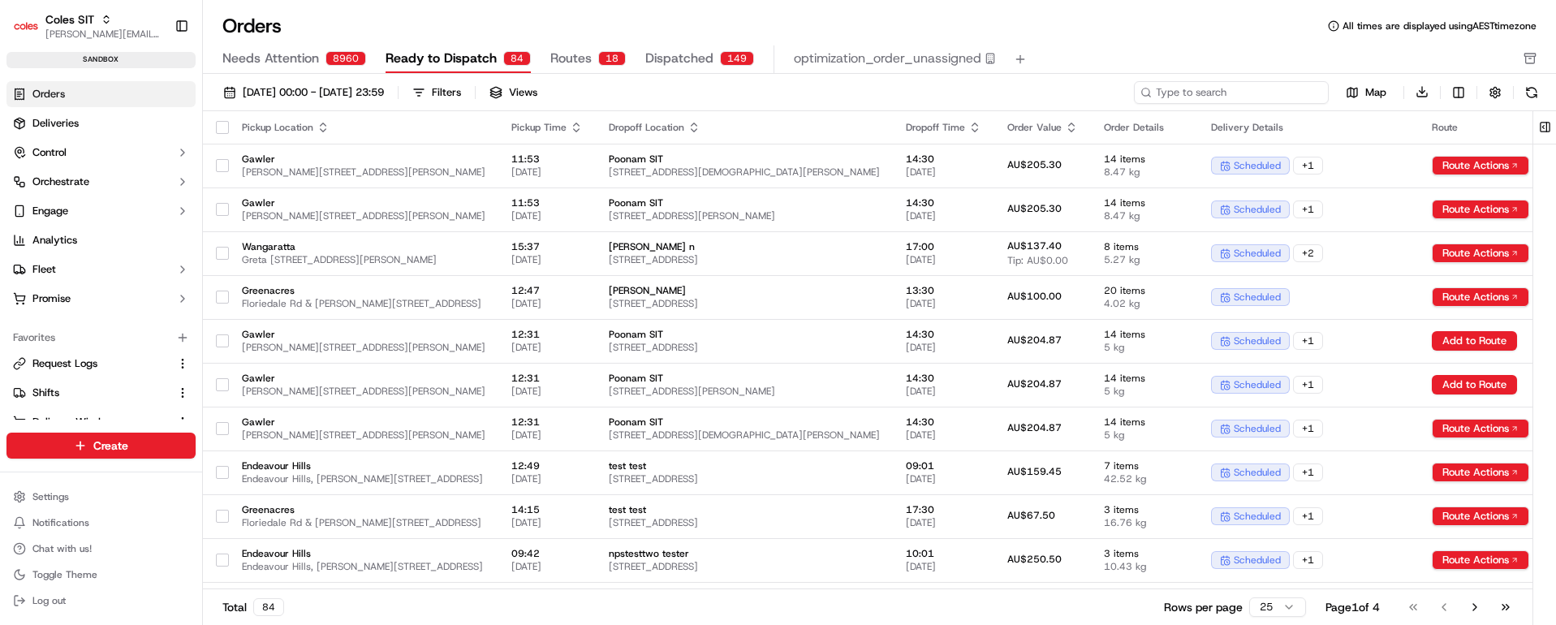
click at [1274, 94] on input at bounding box center [1231, 92] width 195 height 23
paste input "232202055"
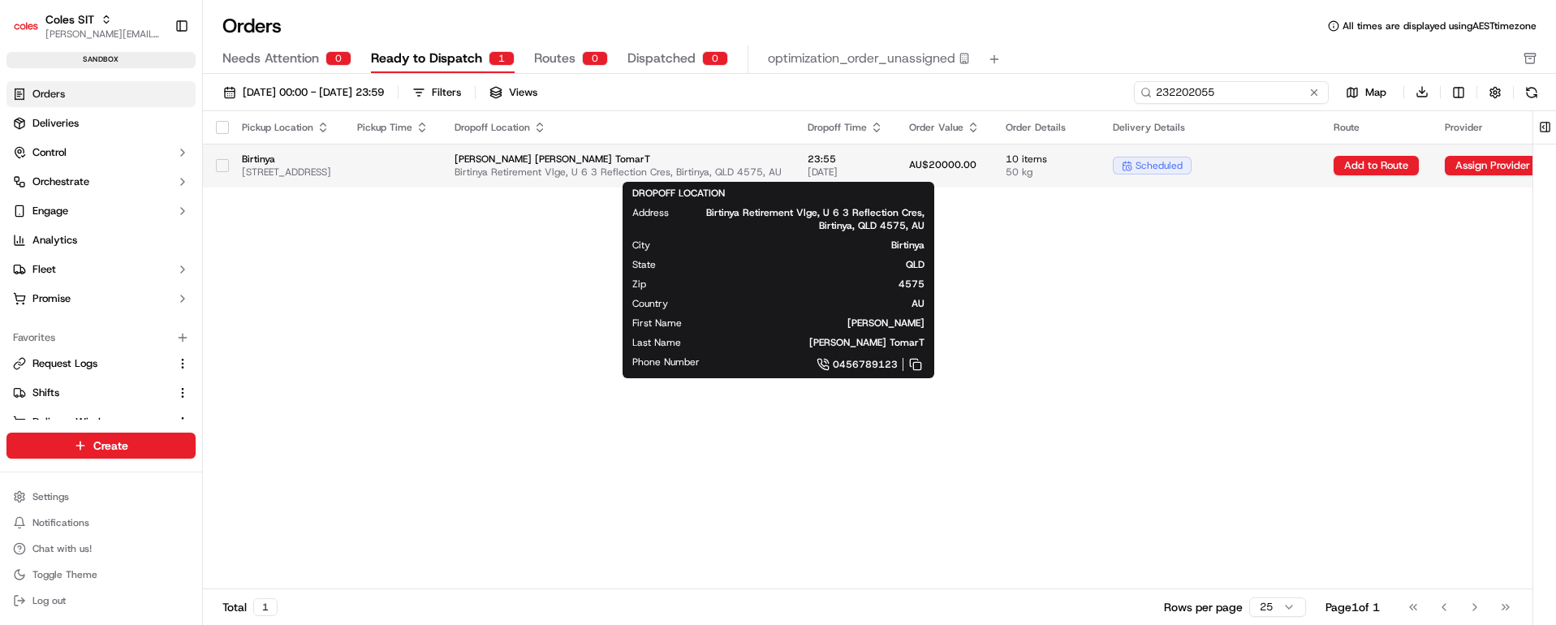
type input "232202055"
click at [782, 163] on span "[PERSON_NAME] [PERSON_NAME] TomarT" at bounding box center [618, 159] width 327 height 13
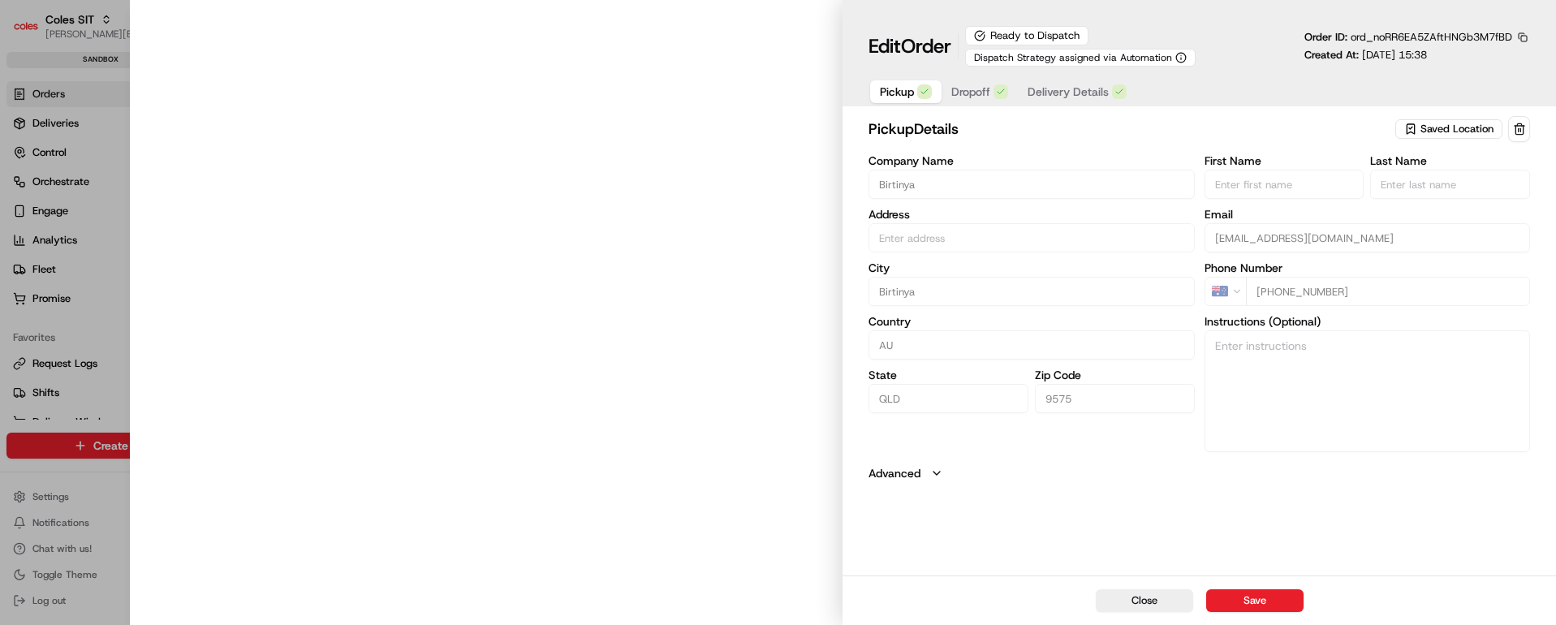
type input "[GEOGRAPHIC_DATA]"
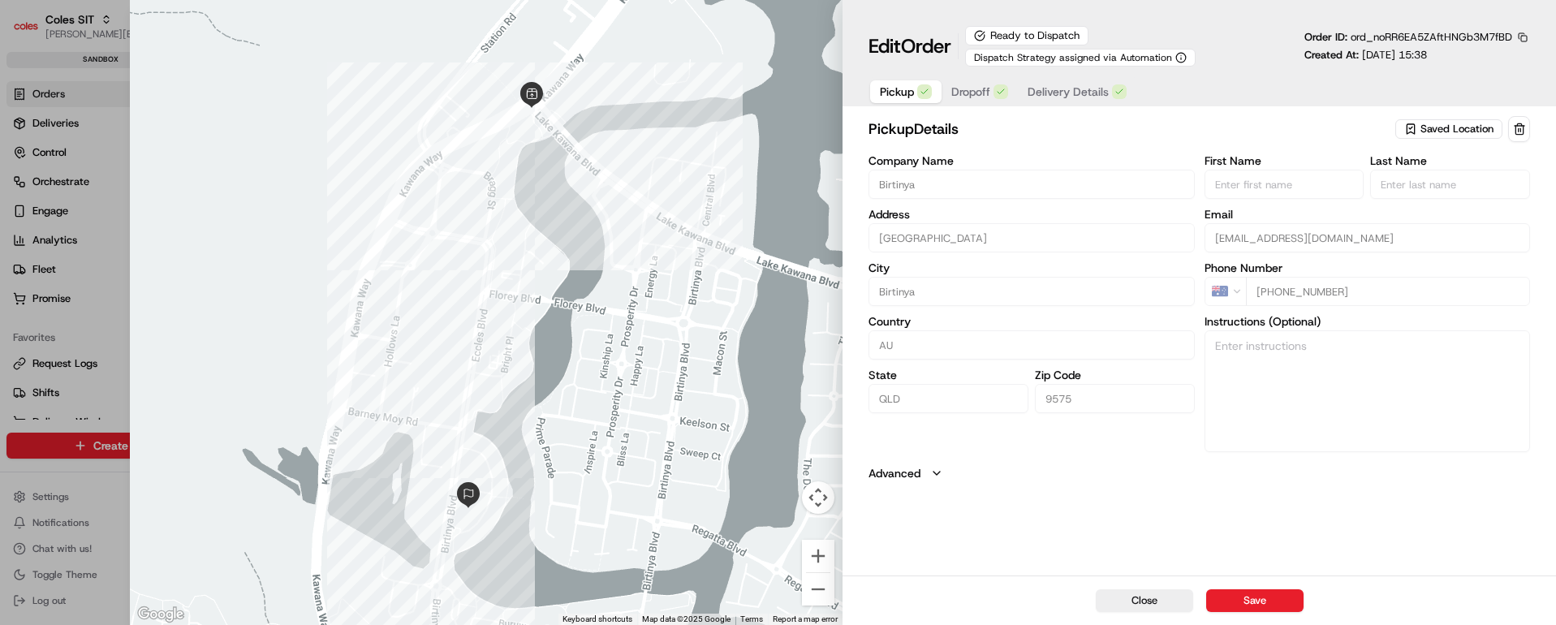
click at [967, 82] on button "Dropoff" at bounding box center [980, 91] width 76 height 23
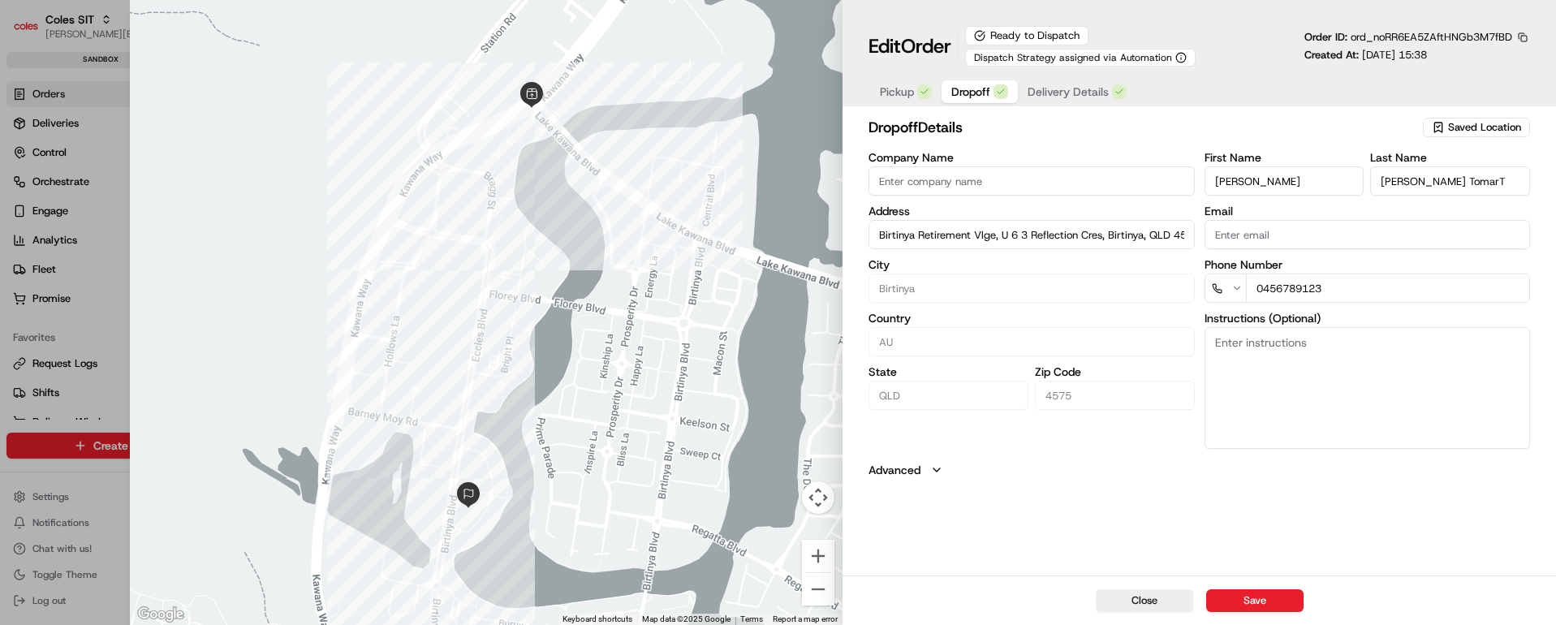
click at [1059, 93] on span "Delivery Details" at bounding box center [1068, 92] width 81 height 16
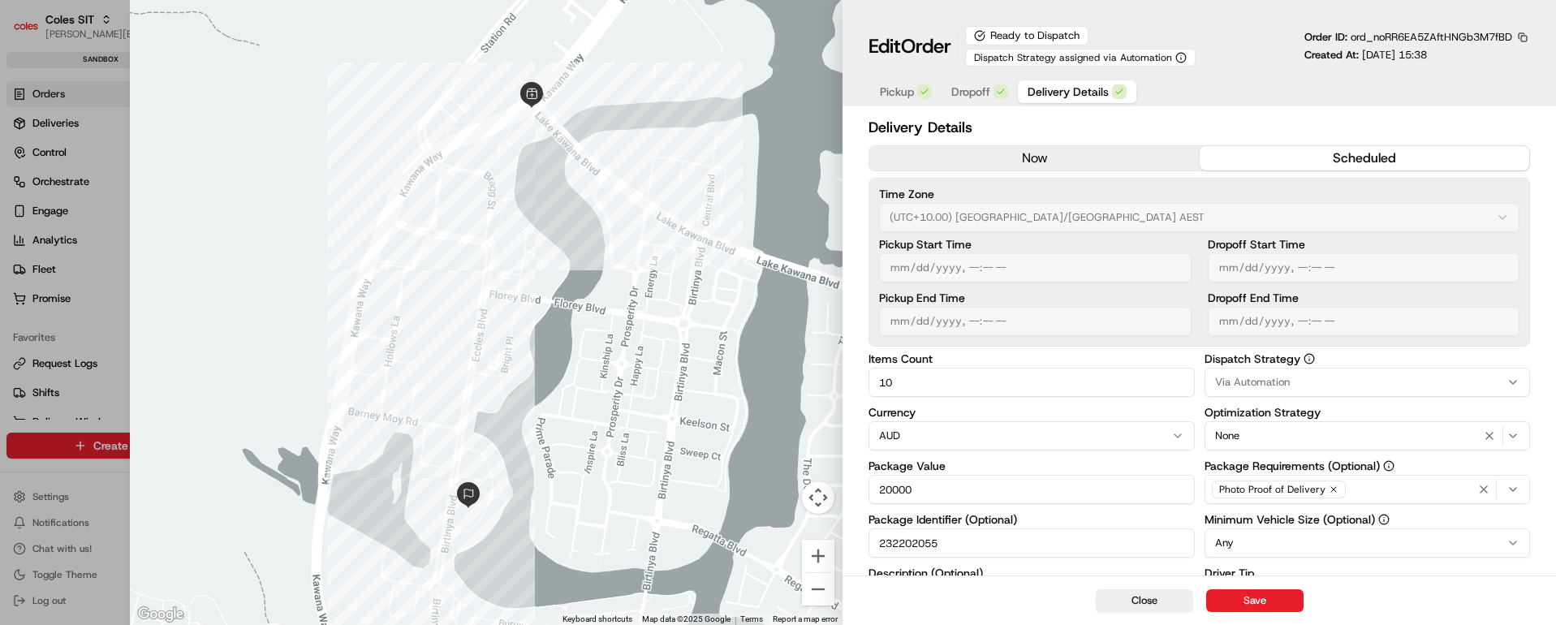
click at [893, 91] on span "Pickup" at bounding box center [897, 92] width 34 height 16
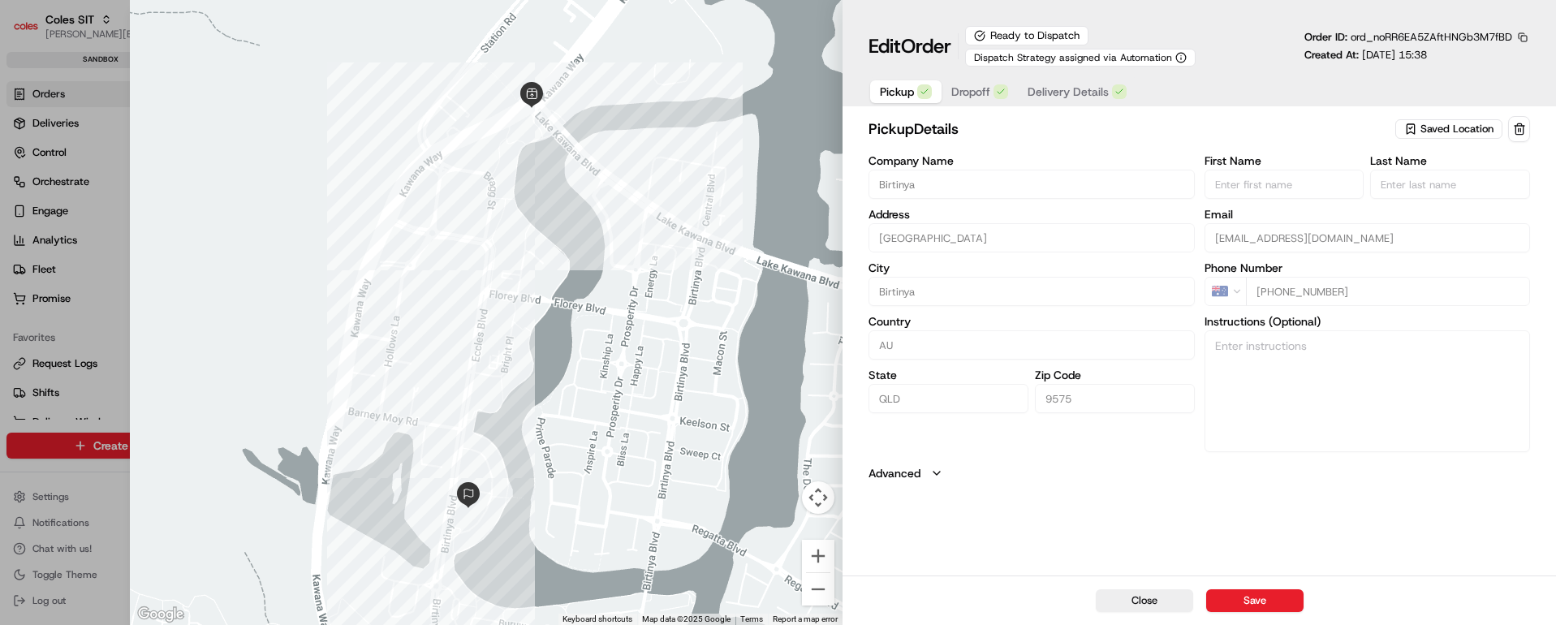
click at [1063, 88] on span "Delivery Details" at bounding box center [1068, 92] width 81 height 16
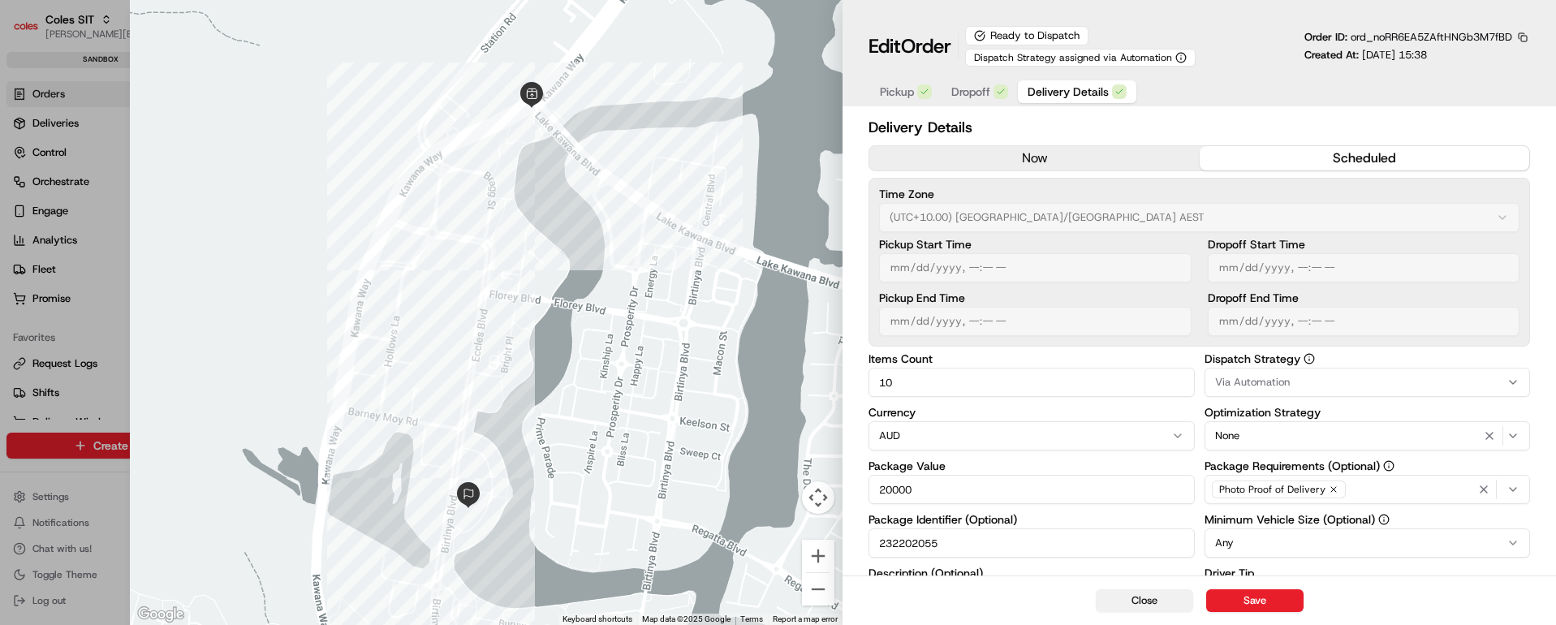
click at [1158, 603] on button "Close" at bounding box center [1144, 600] width 97 height 23
type input "1"
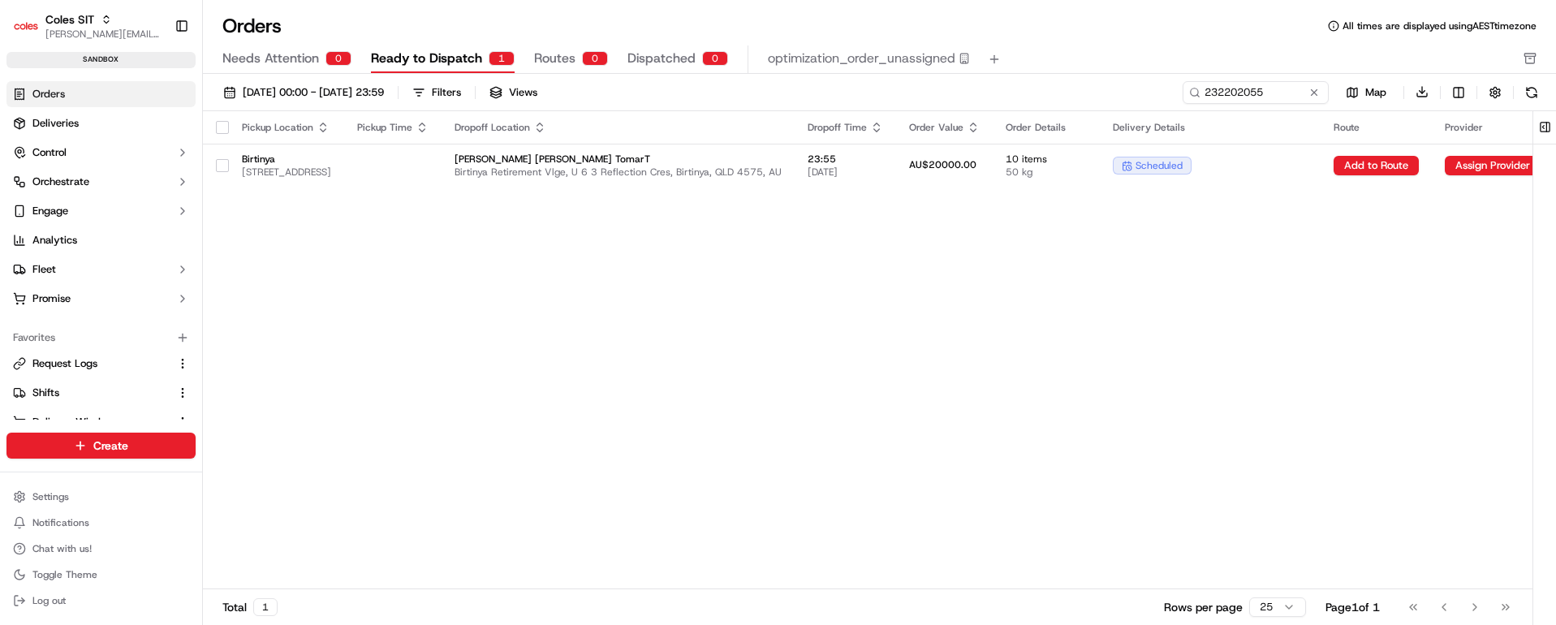
click at [1193, 385] on div "Pickup Location Pickup Time Dropoff Location Dropoff Time Order Value Order Det…" at bounding box center [922, 350] width 1438 height 479
click at [1239, 94] on input "232202055" at bounding box center [1231, 92] width 195 height 23
click at [548, 63] on span "Routes" at bounding box center [554, 58] width 41 height 19
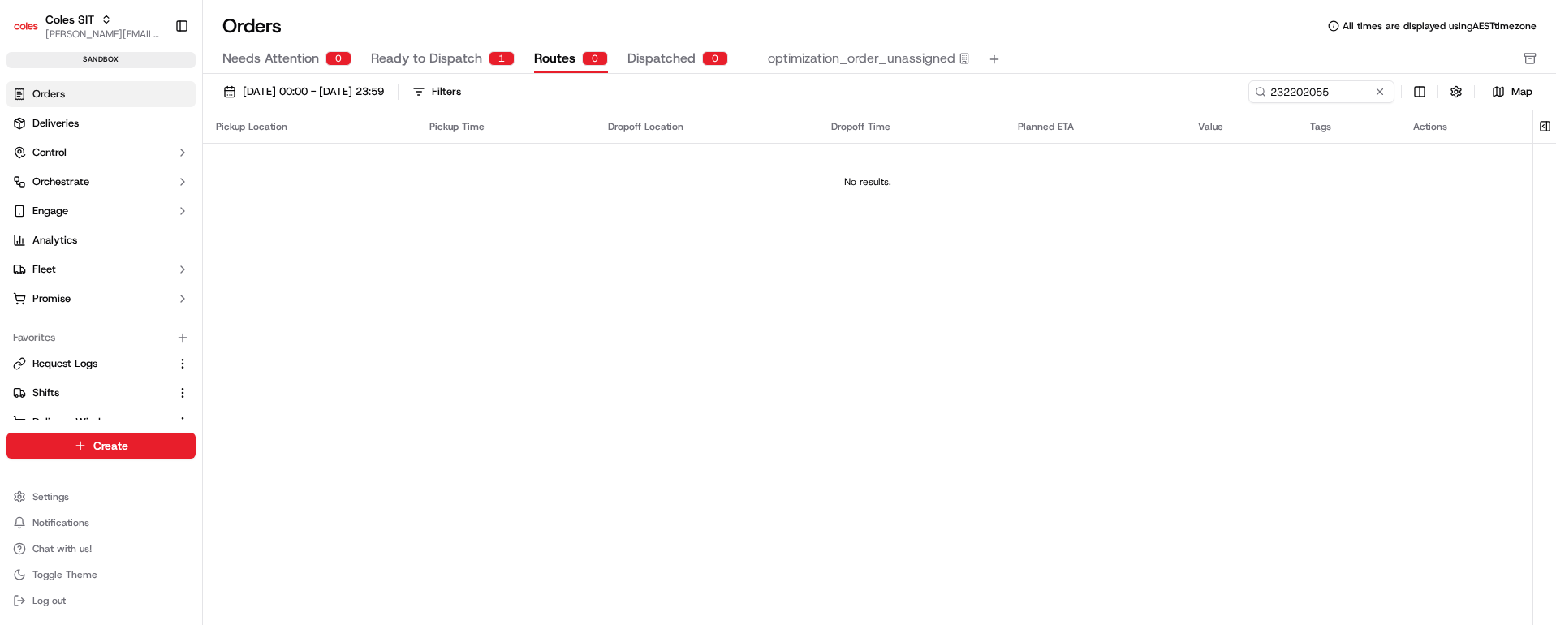
click at [668, 61] on span "Dispatched" at bounding box center [661, 58] width 68 height 19
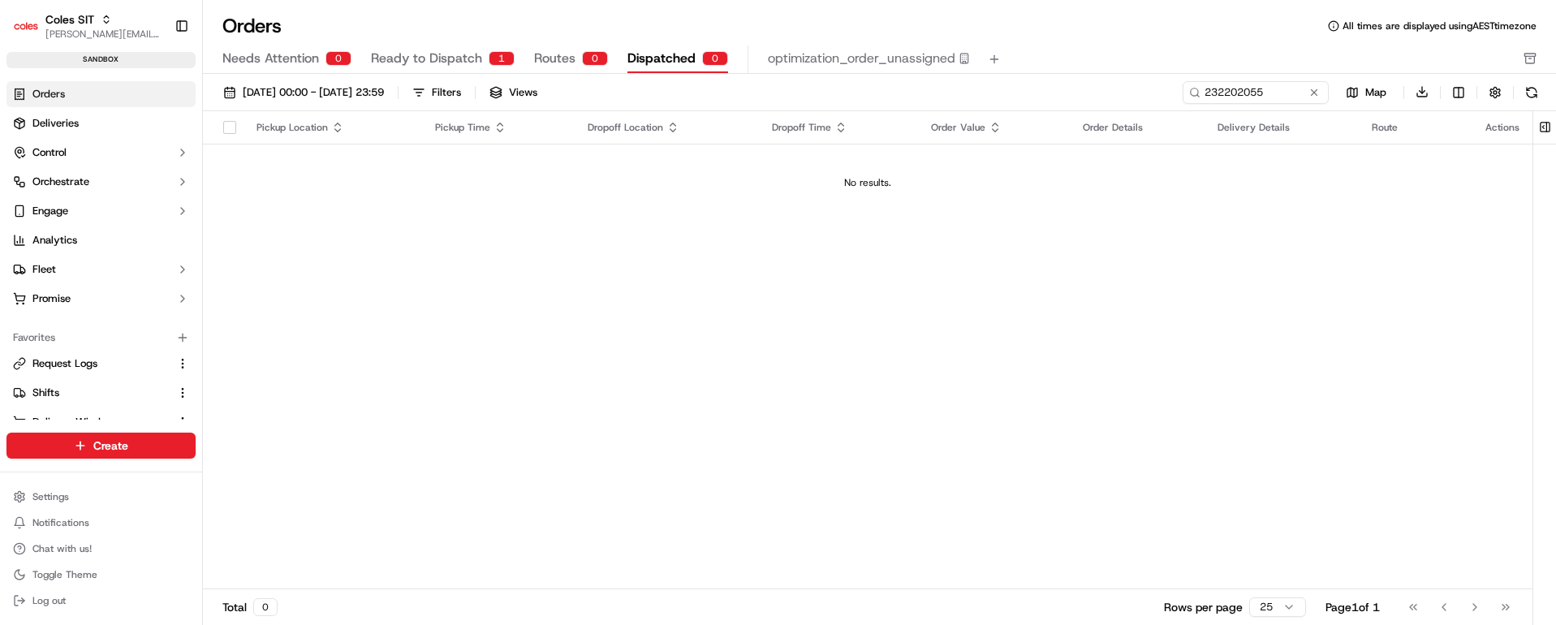
click at [453, 58] on span "Ready to Dispatch" at bounding box center [426, 58] width 111 height 19
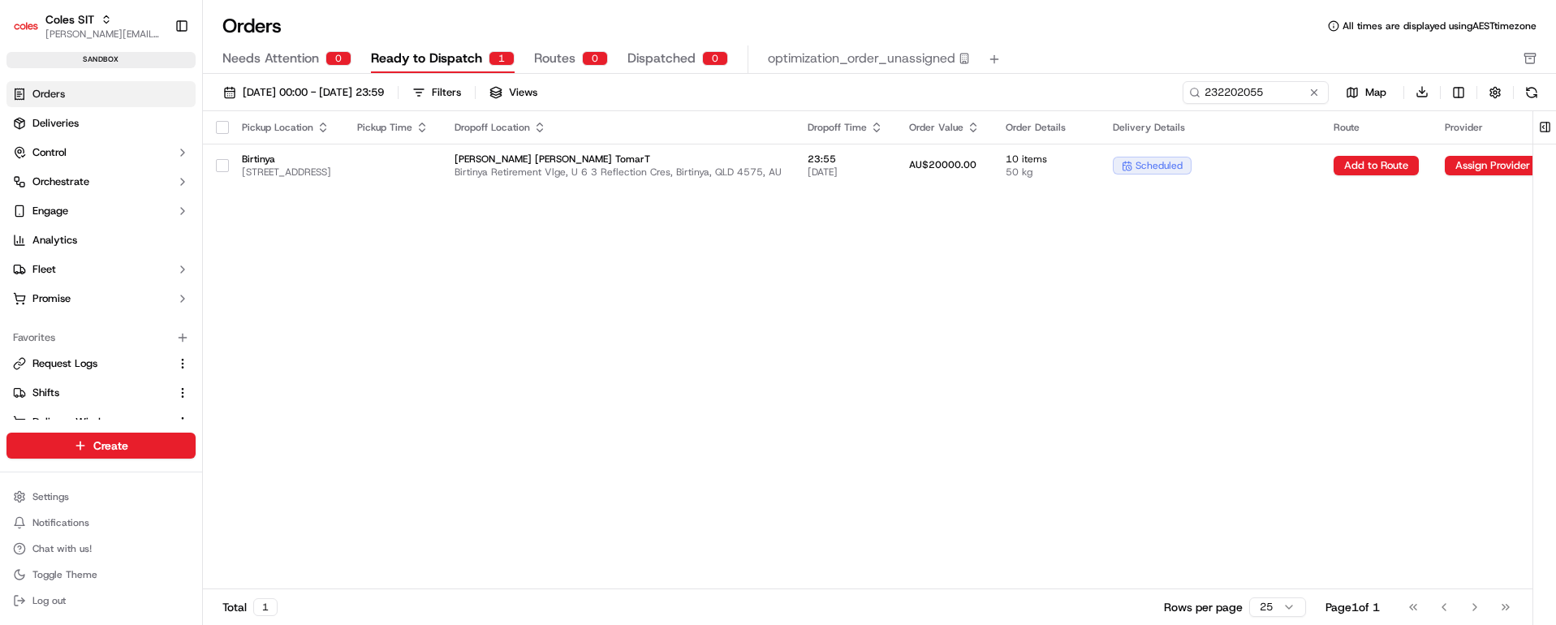
drag, startPoint x: 1116, startPoint y: 457, endPoint x: 1482, endPoint y: 446, distance: 366.2
click at [1482, 446] on div "Pickup Location Pickup Time Dropoff Location Dropoff Time Order Value Order Det…" at bounding box center [922, 350] width 1438 height 479
click at [1219, 91] on input "232202055" at bounding box center [1231, 92] width 195 height 23
paste input "1087"
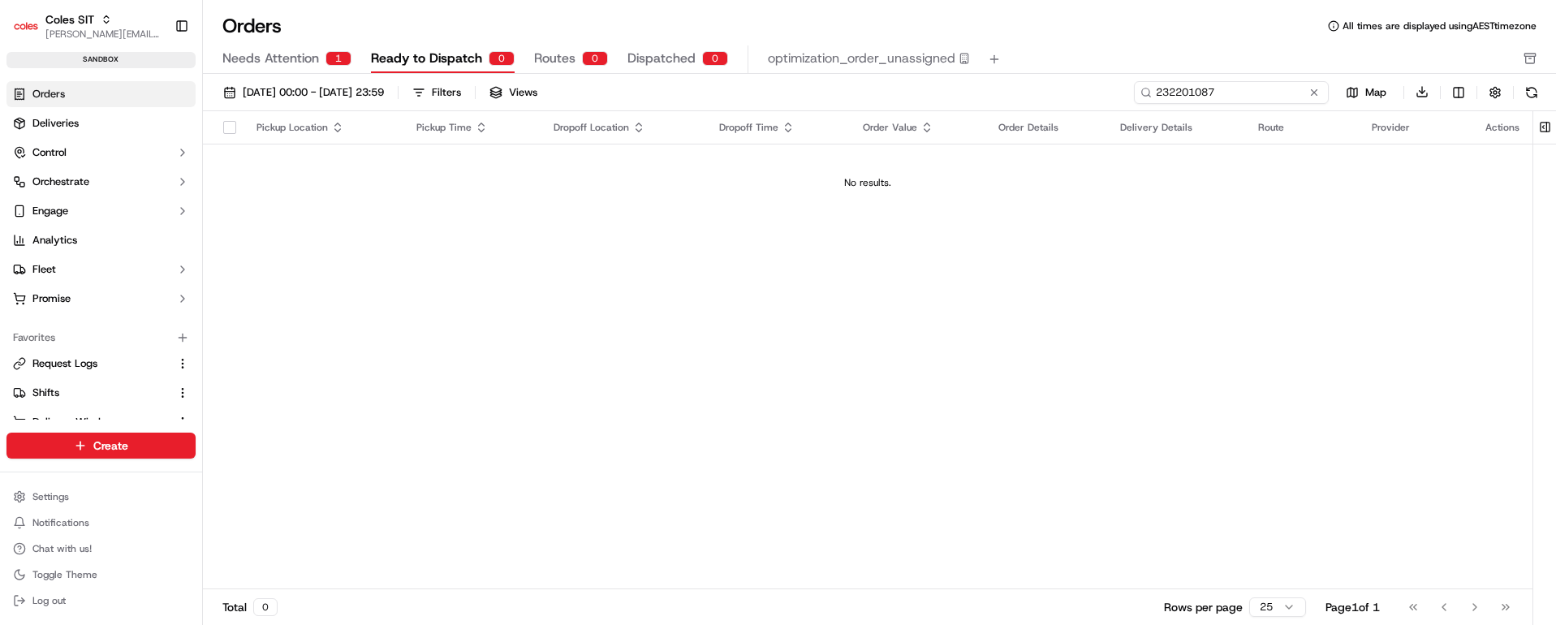
click at [1190, 92] on input "232201087" at bounding box center [1231, 92] width 195 height 23
click at [285, 61] on span "Needs Attention" at bounding box center [270, 58] width 97 height 19
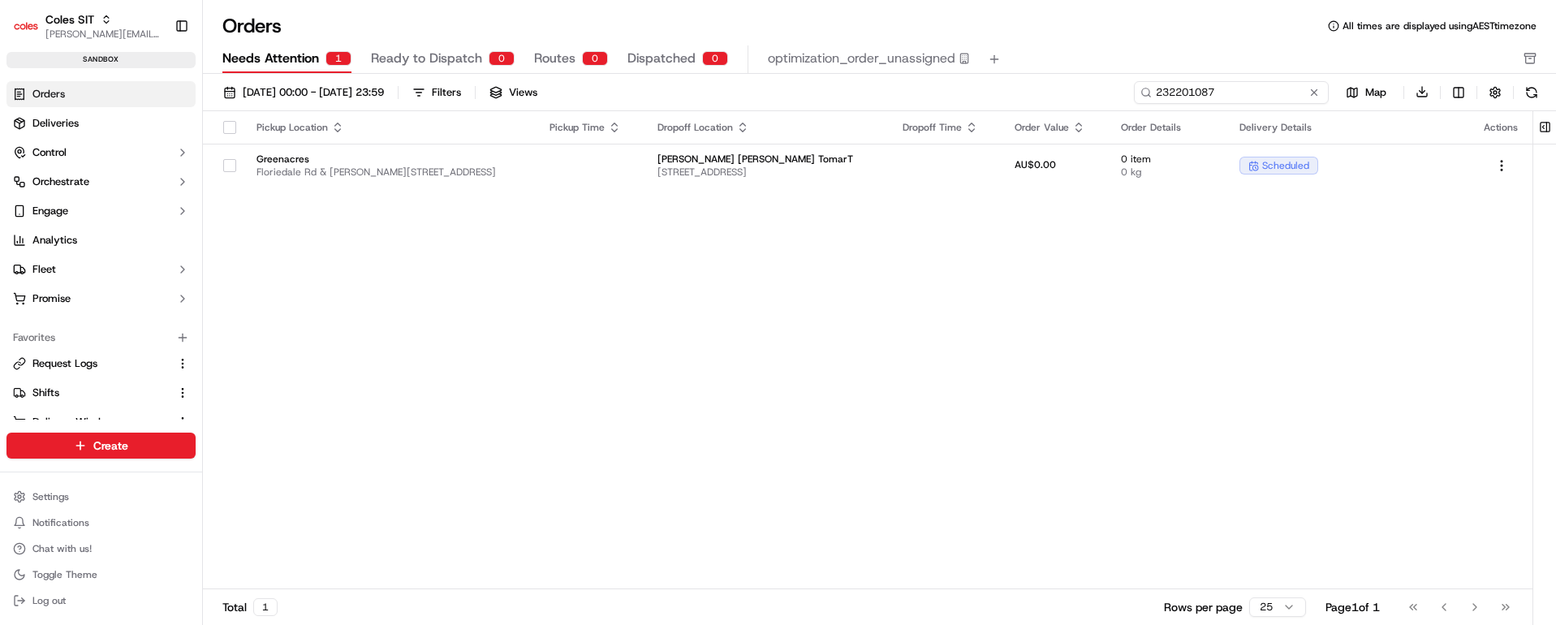
click at [1231, 88] on input "232201087" at bounding box center [1231, 92] width 195 height 23
paste input "2055"
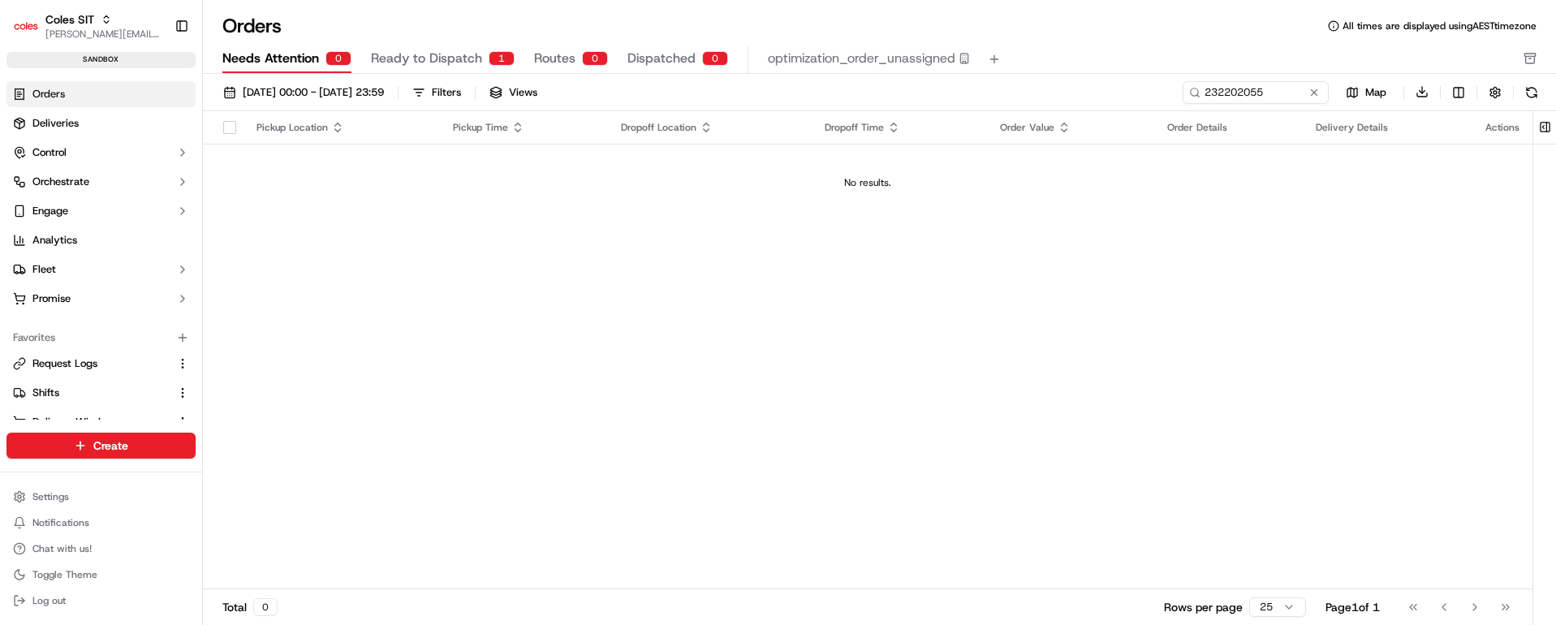
click at [412, 50] on span "Ready to Dispatch" at bounding box center [426, 58] width 111 height 19
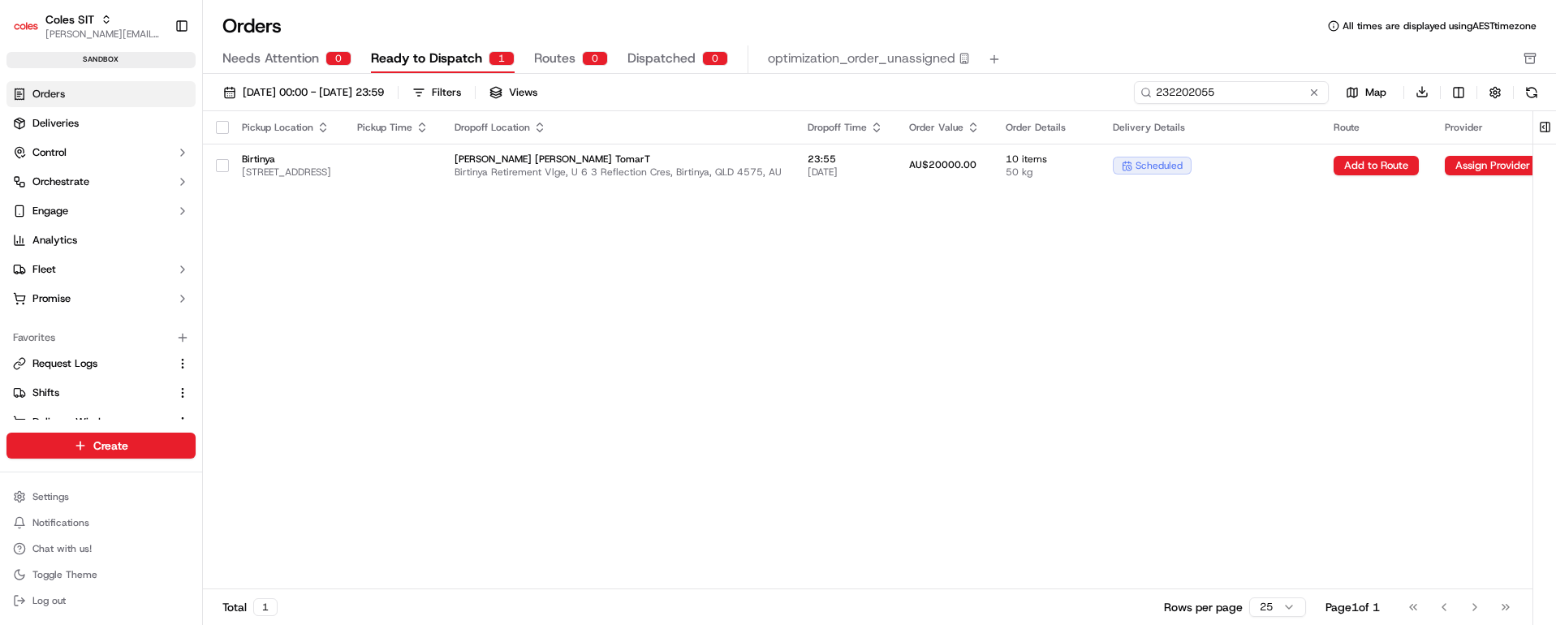
click at [1224, 93] on input "232202055" at bounding box center [1231, 92] width 195 height 23
paste input "1087"
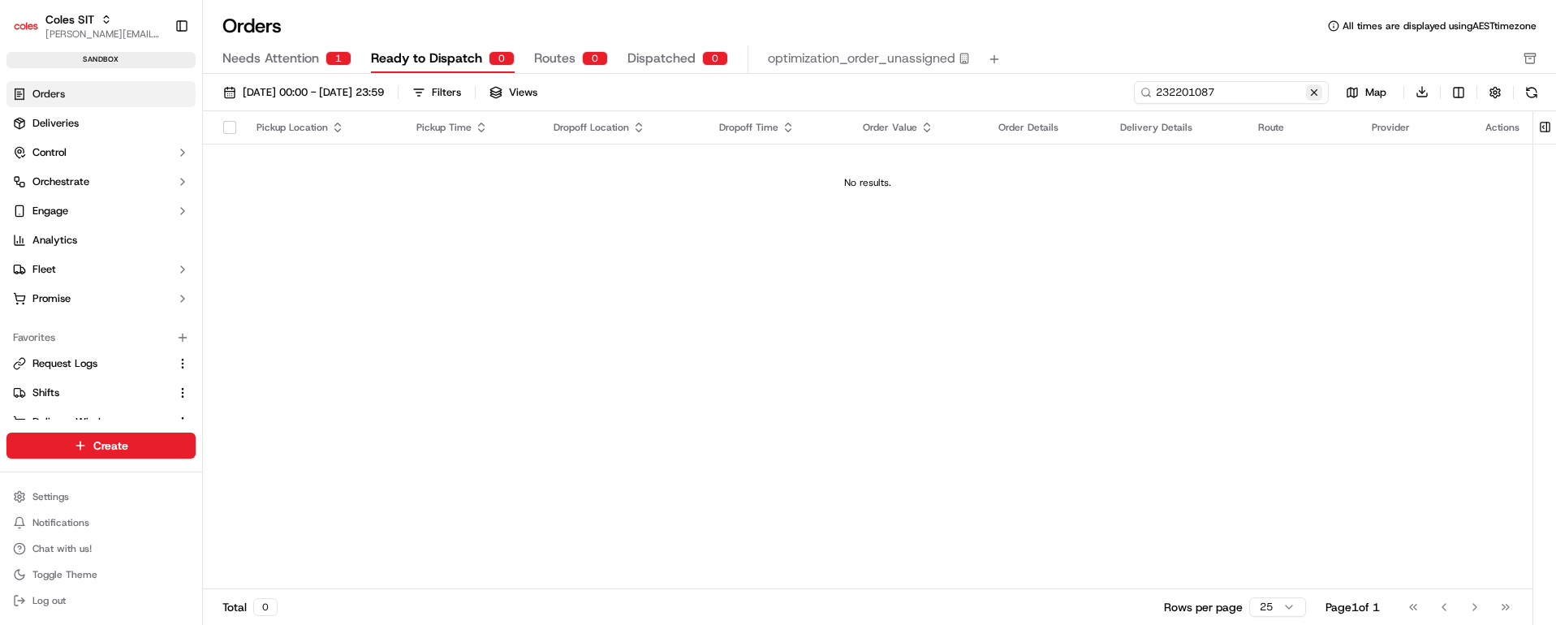
type input "232201087"
click at [1316, 95] on button at bounding box center [1314, 92] width 16 height 16
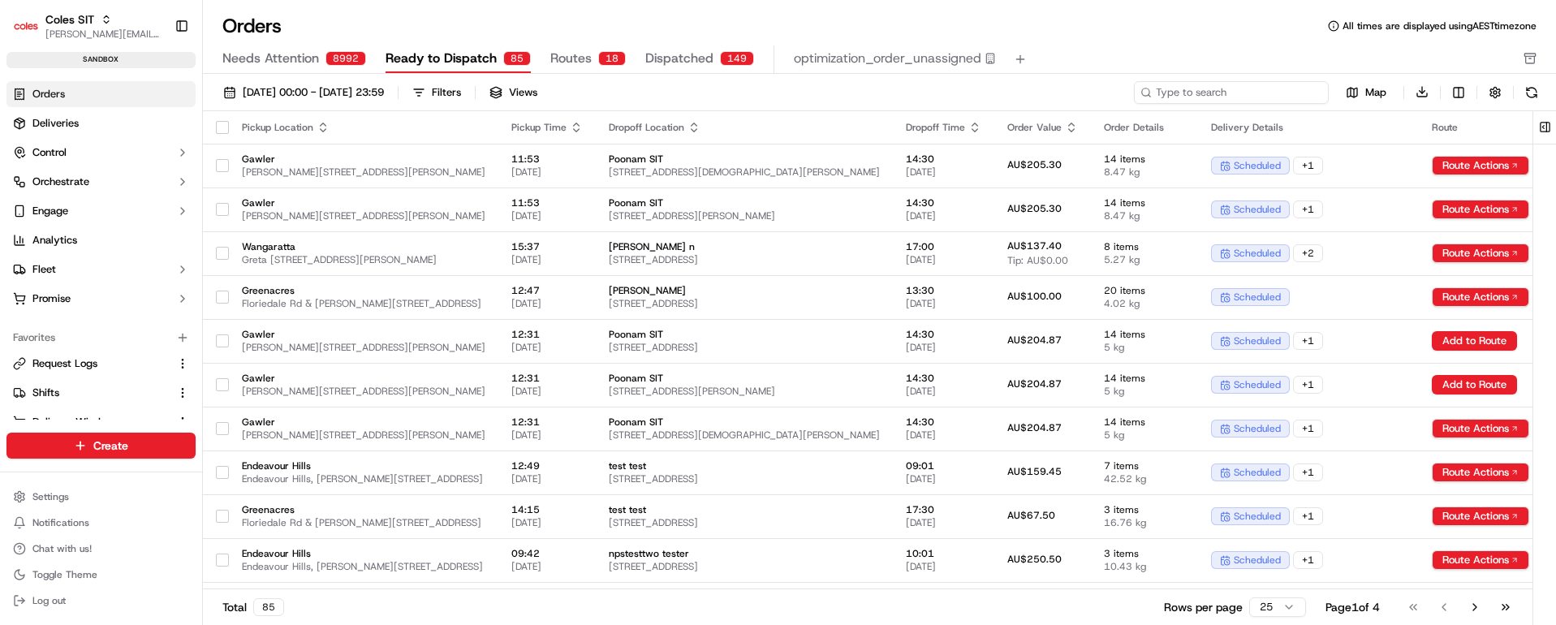
click at [1244, 89] on input at bounding box center [1231, 92] width 195 height 23
paste input "232201087"
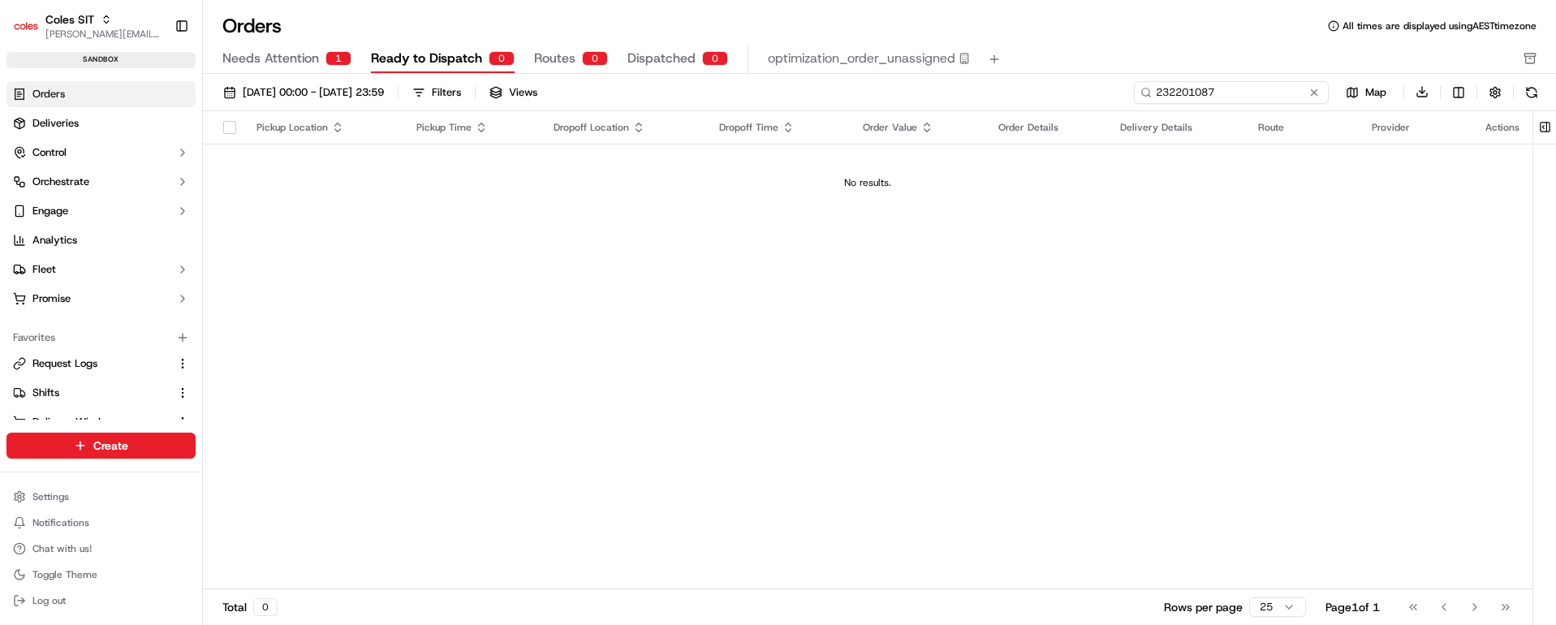
click at [1172, 88] on input "232201087" at bounding box center [1231, 92] width 195 height 23
paste input "2055"
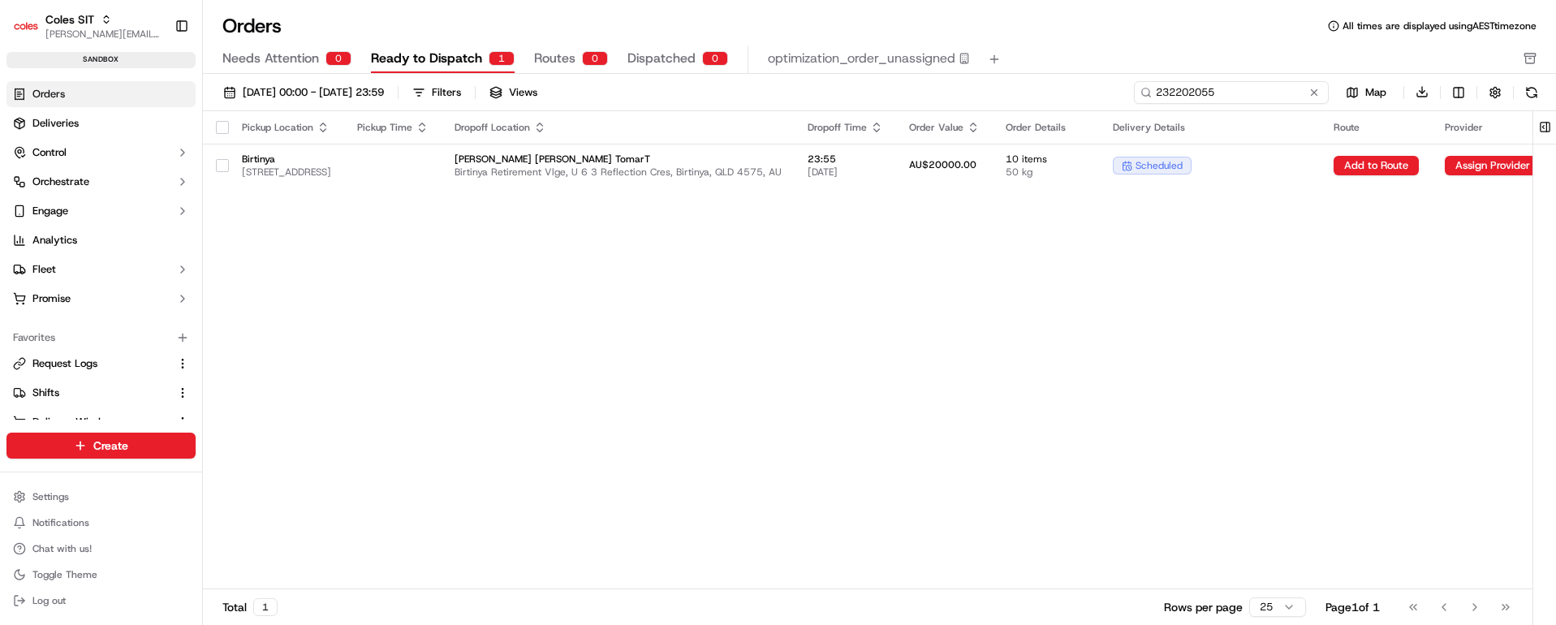
type input "232202055"
